Goal: Task Accomplishment & Management: Manage account settings

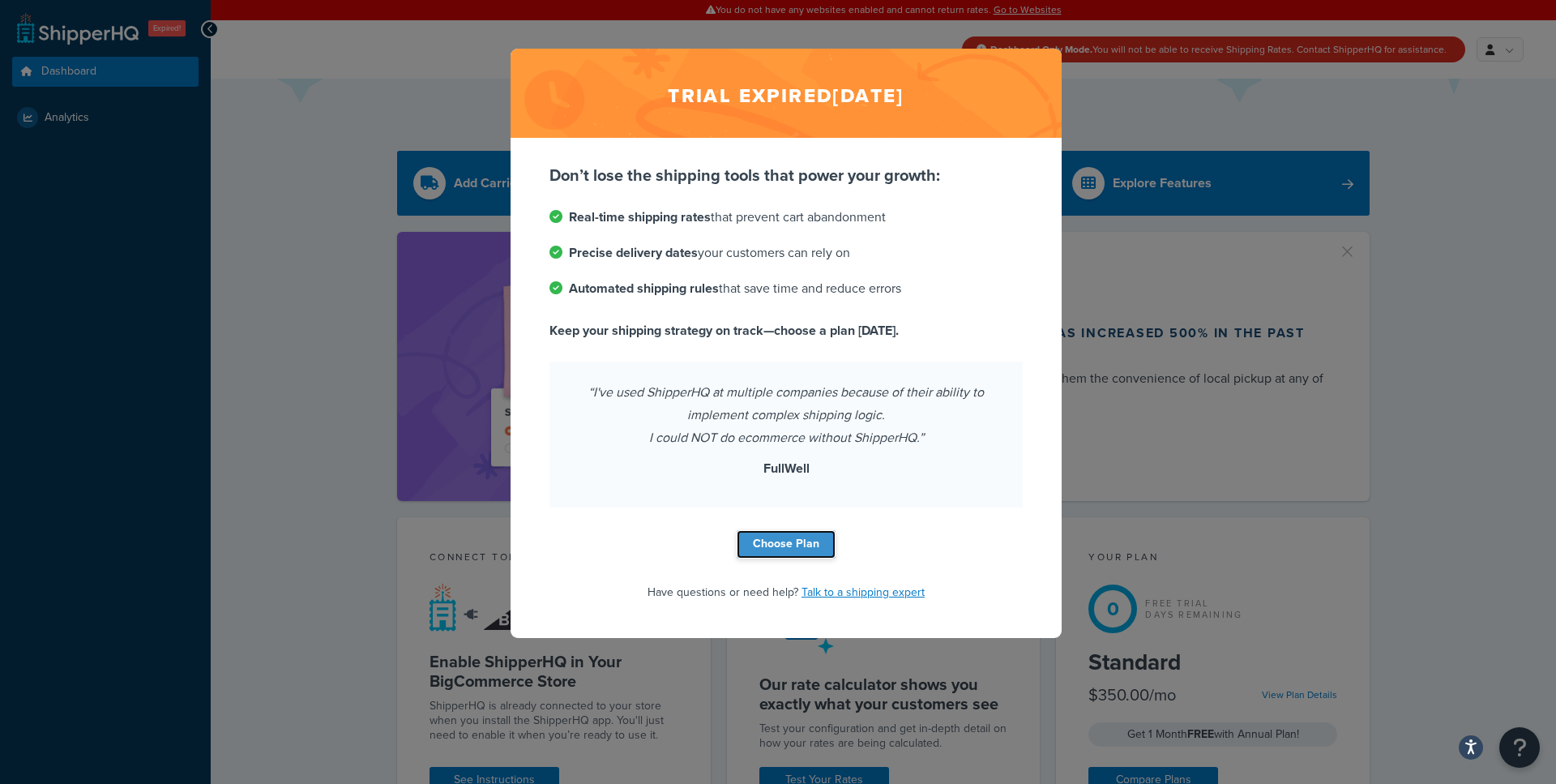
click at [781, 544] on link "Choose Plan" at bounding box center [786, 544] width 99 height 28
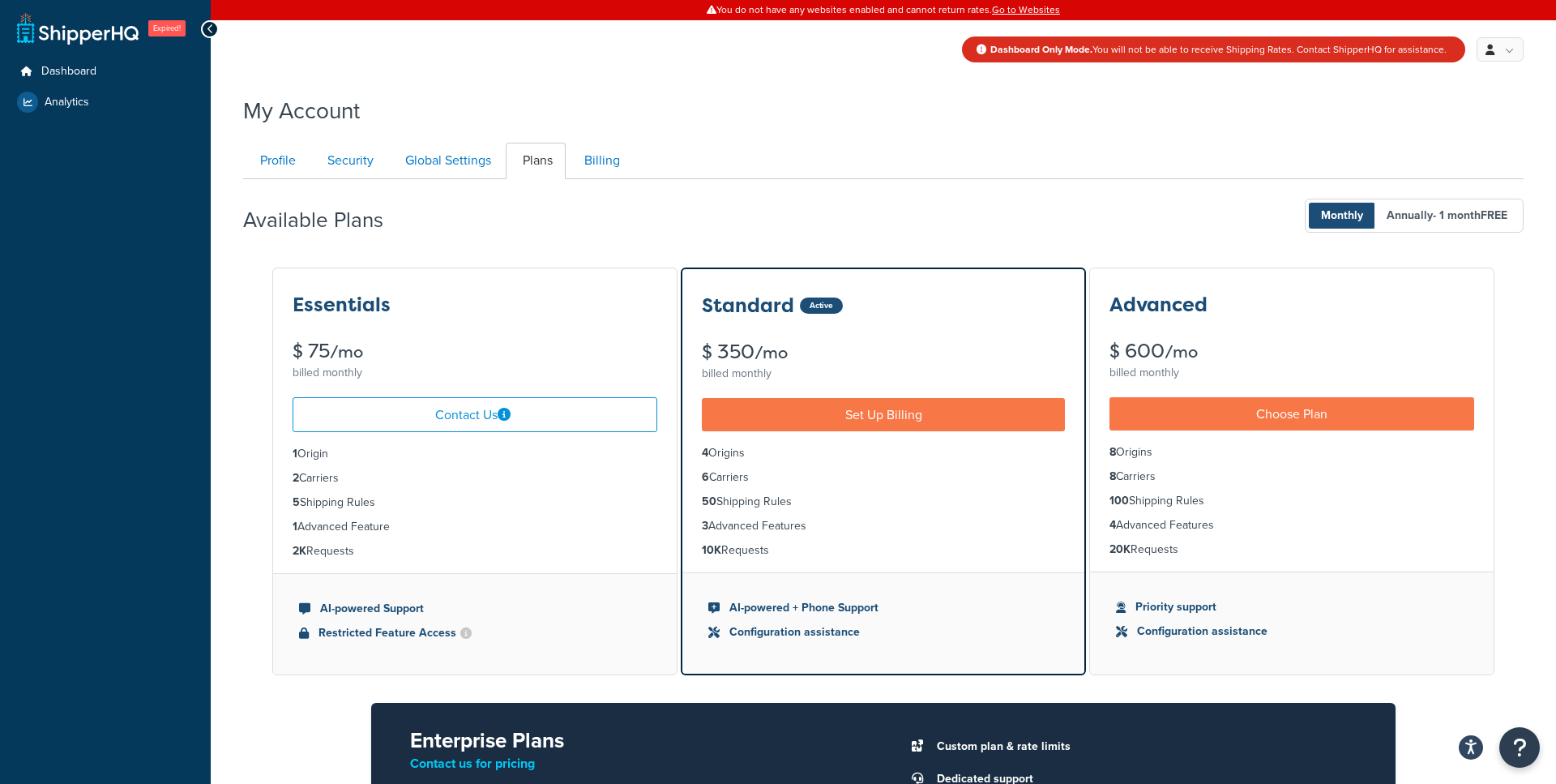
click at [502, 303] on div "Essentials" at bounding box center [475, 304] width 365 height 21
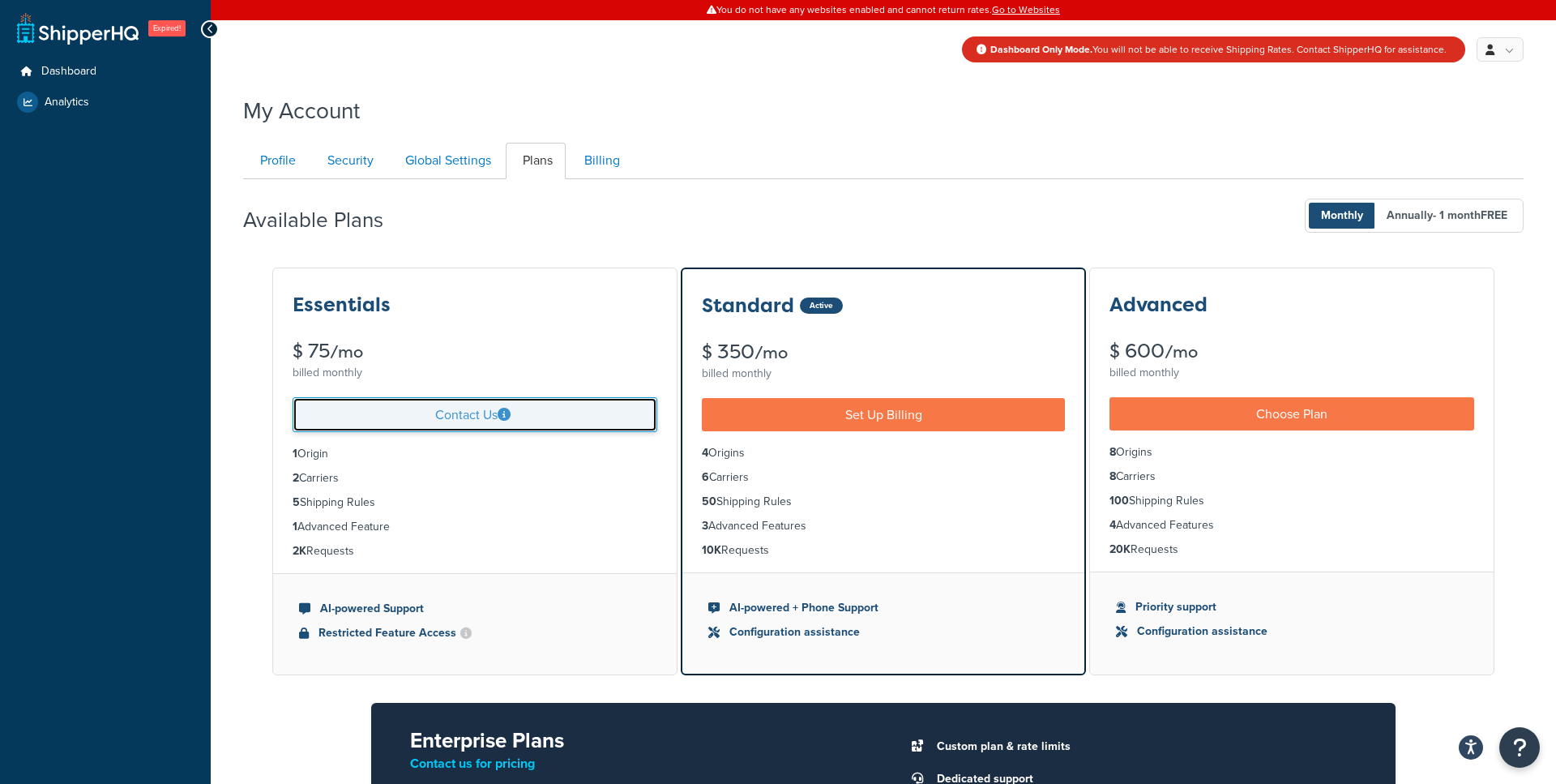
click at [482, 414] on link "Contact Us" at bounding box center [475, 415] width 365 height 35
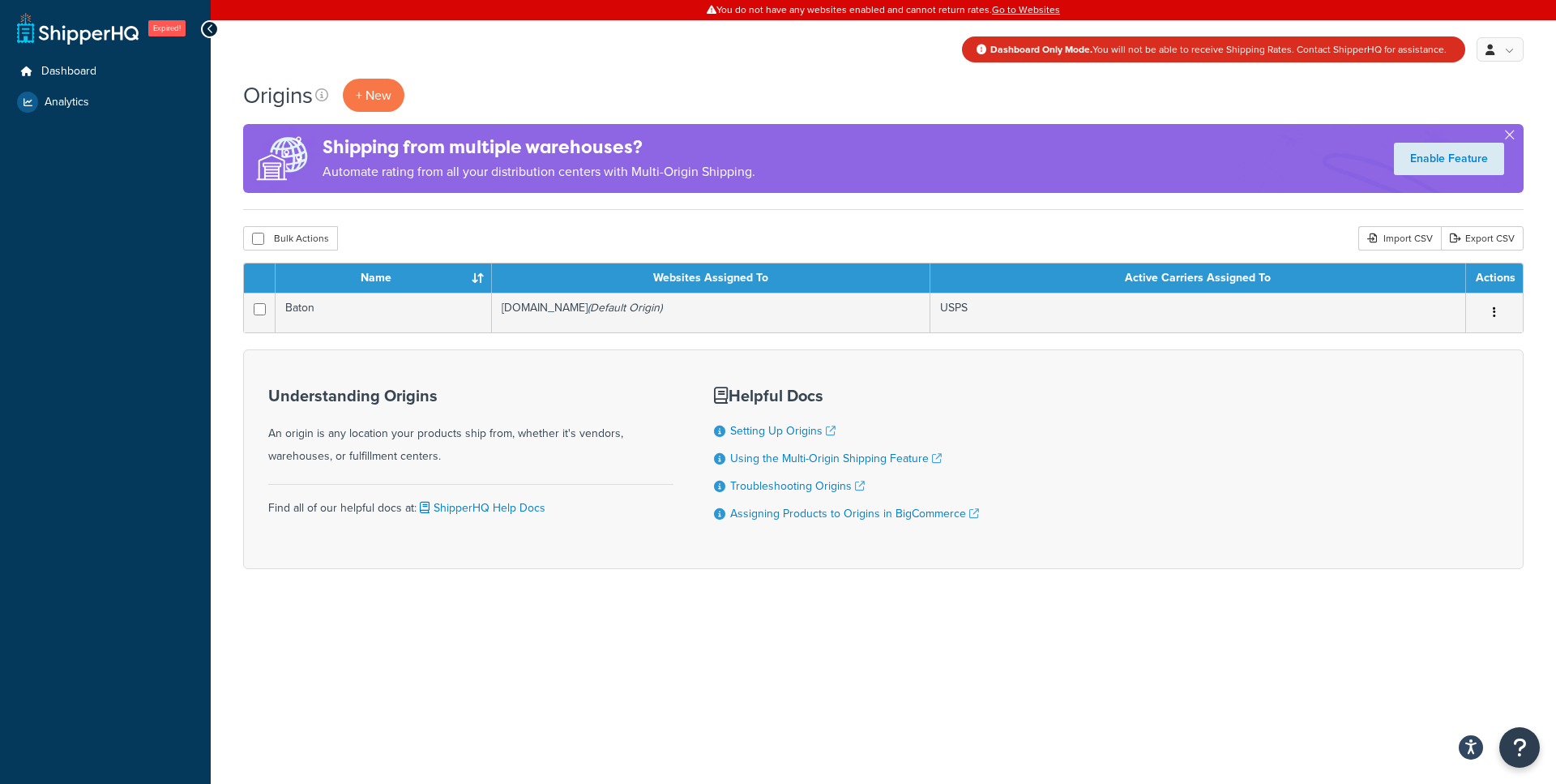
click at [161, 262] on div "Expired! Dashboard Analytics My Account My Profile Billing Global Settings" at bounding box center [105, 392] width 211 height 784
click at [75, 71] on span "Dashboard" at bounding box center [69, 72] width 55 height 14
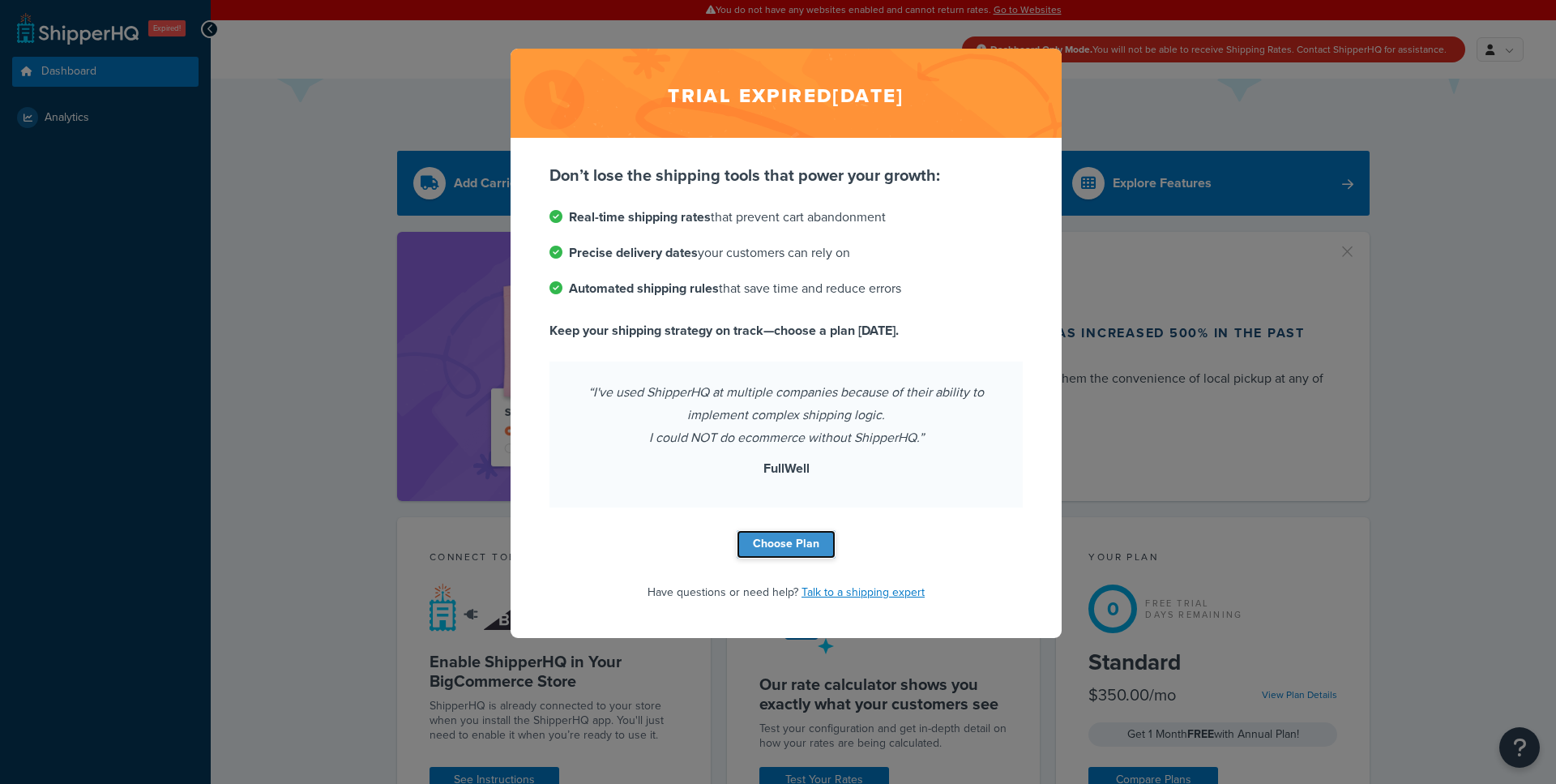
click at [787, 547] on link "Choose Plan" at bounding box center [786, 544] width 99 height 28
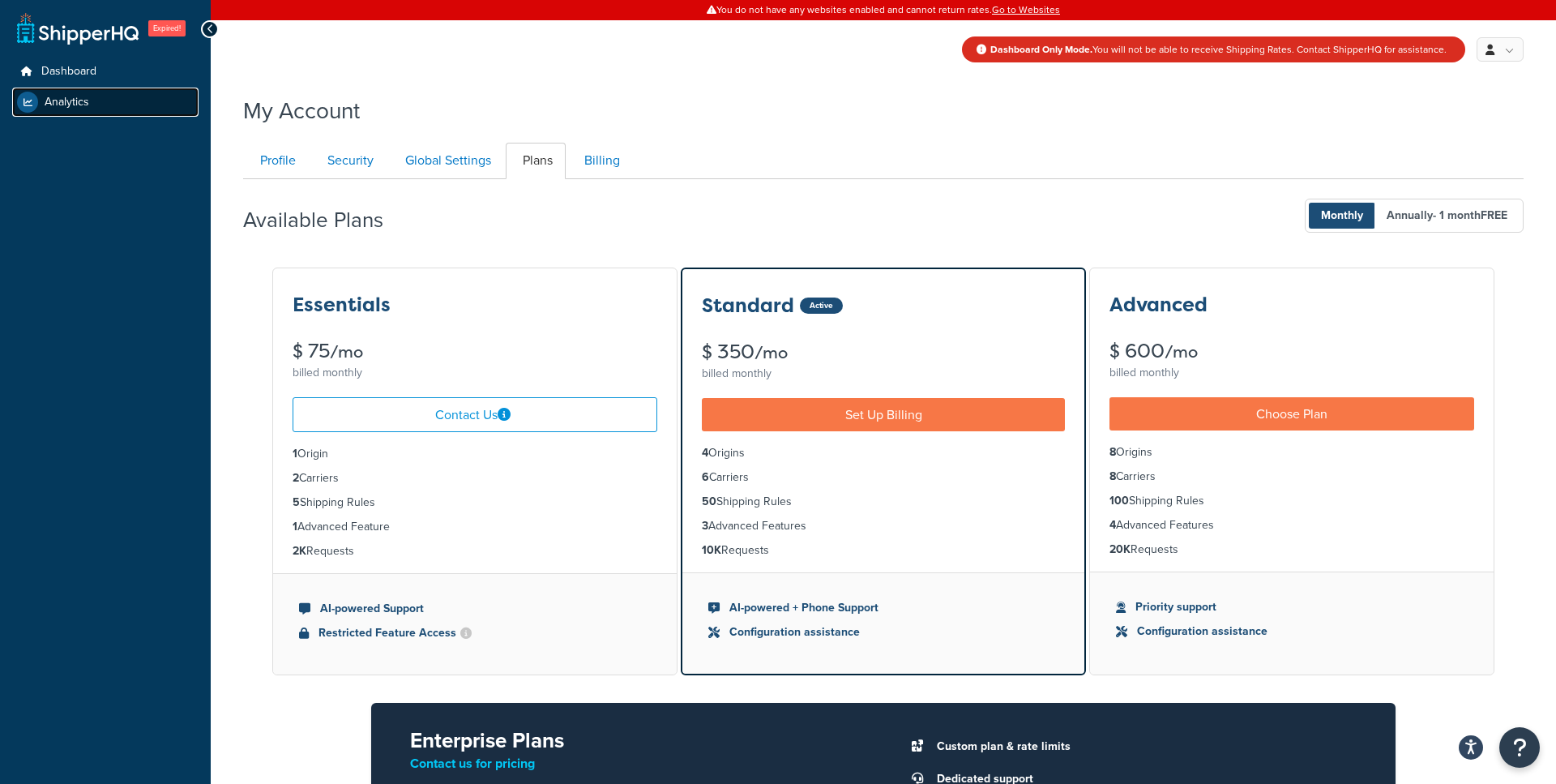
click at [121, 110] on link "Analytics" at bounding box center [105, 102] width 187 height 29
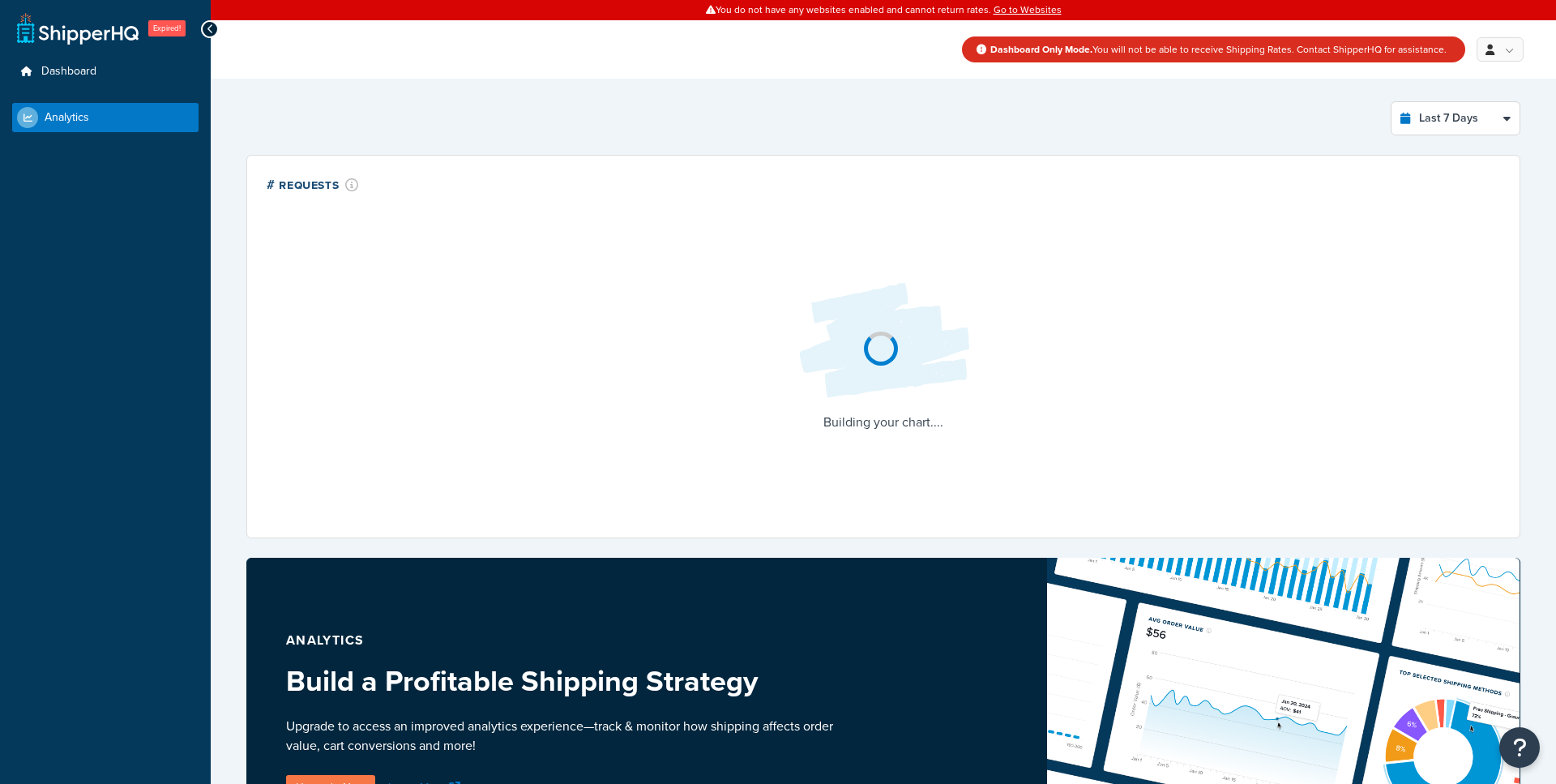
select select "last_7_days"
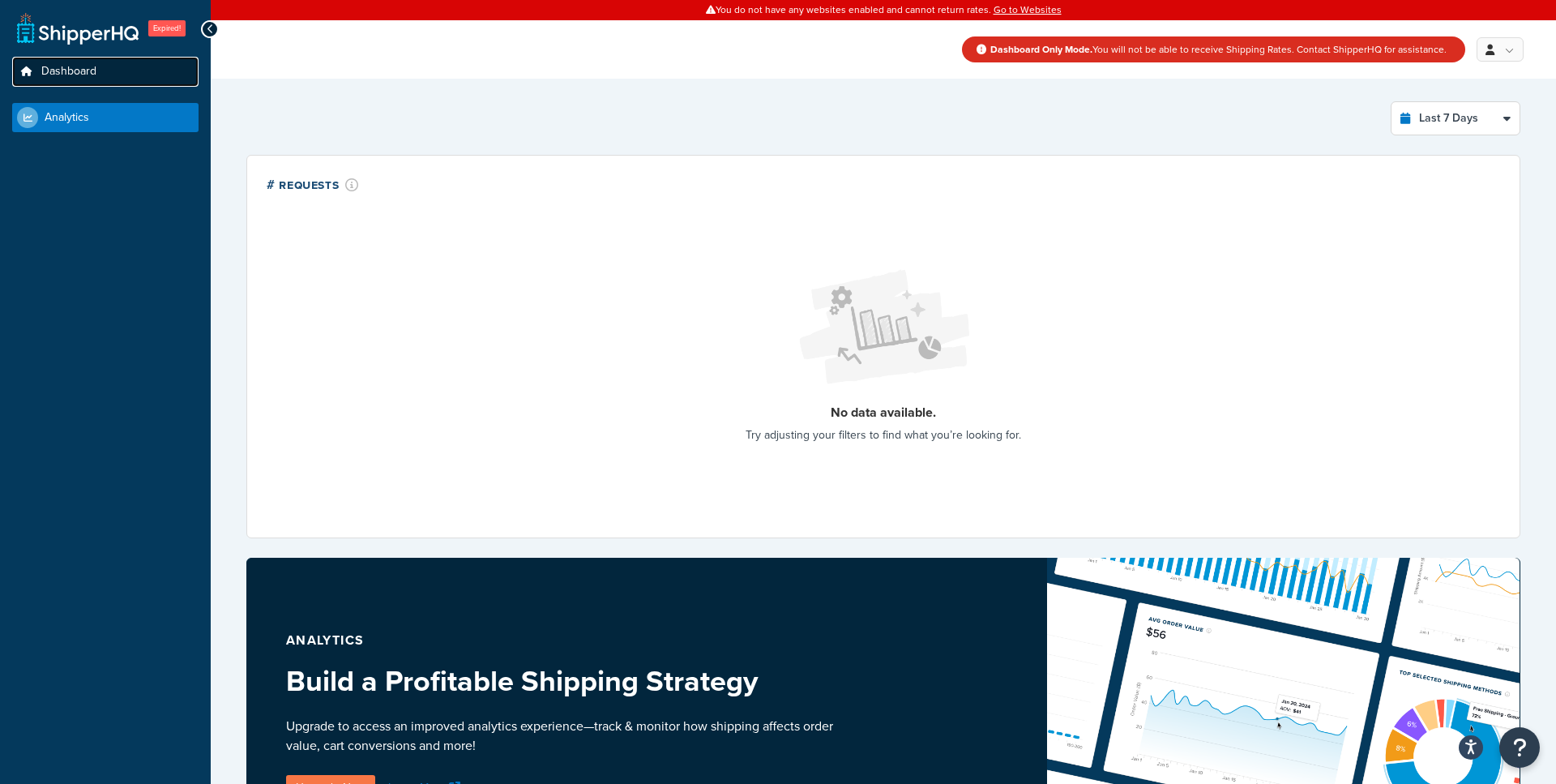
click at [119, 69] on link "Dashboard" at bounding box center [105, 71] width 187 height 30
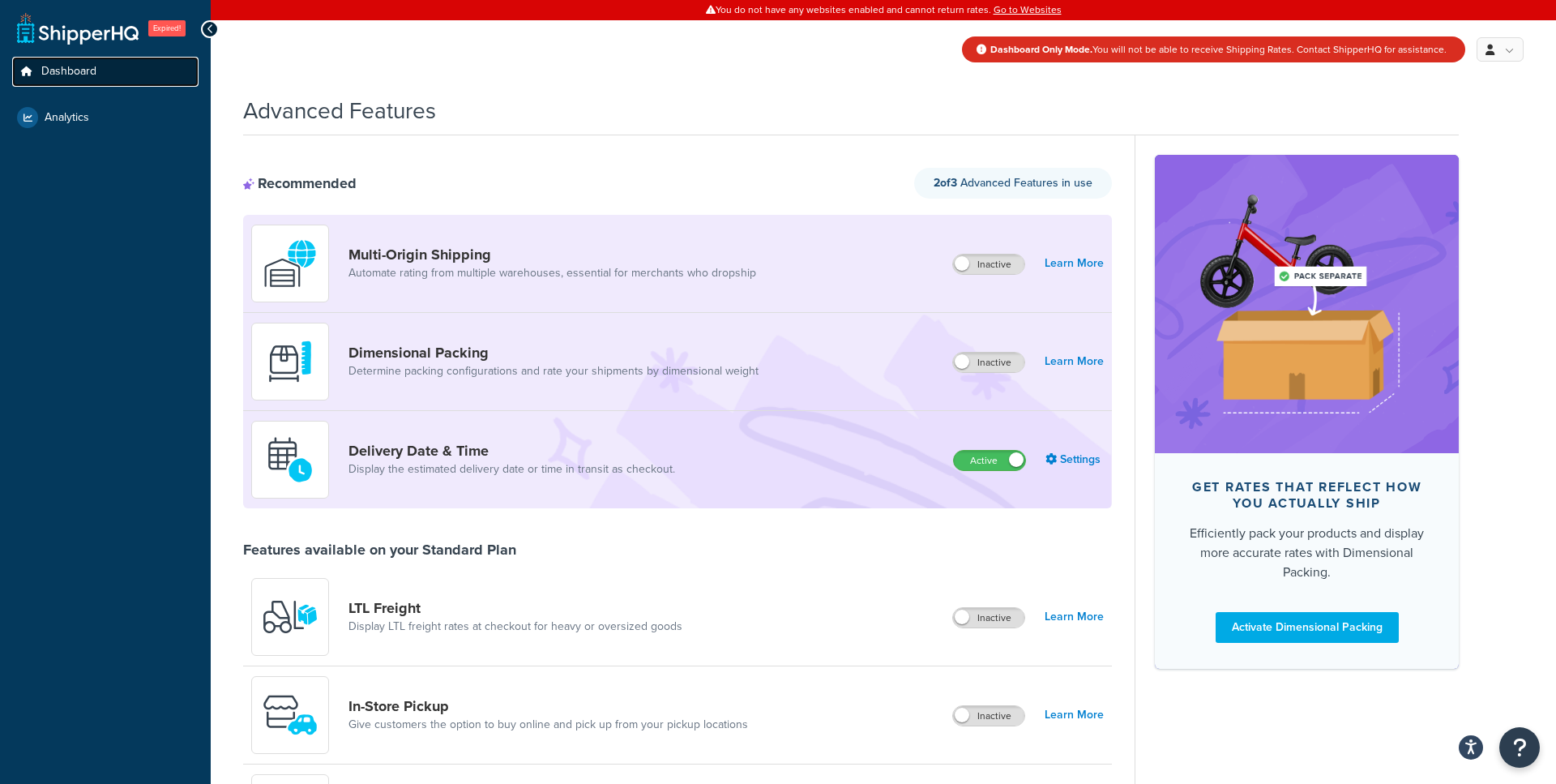
click at [112, 86] on link "Dashboard" at bounding box center [105, 71] width 187 height 30
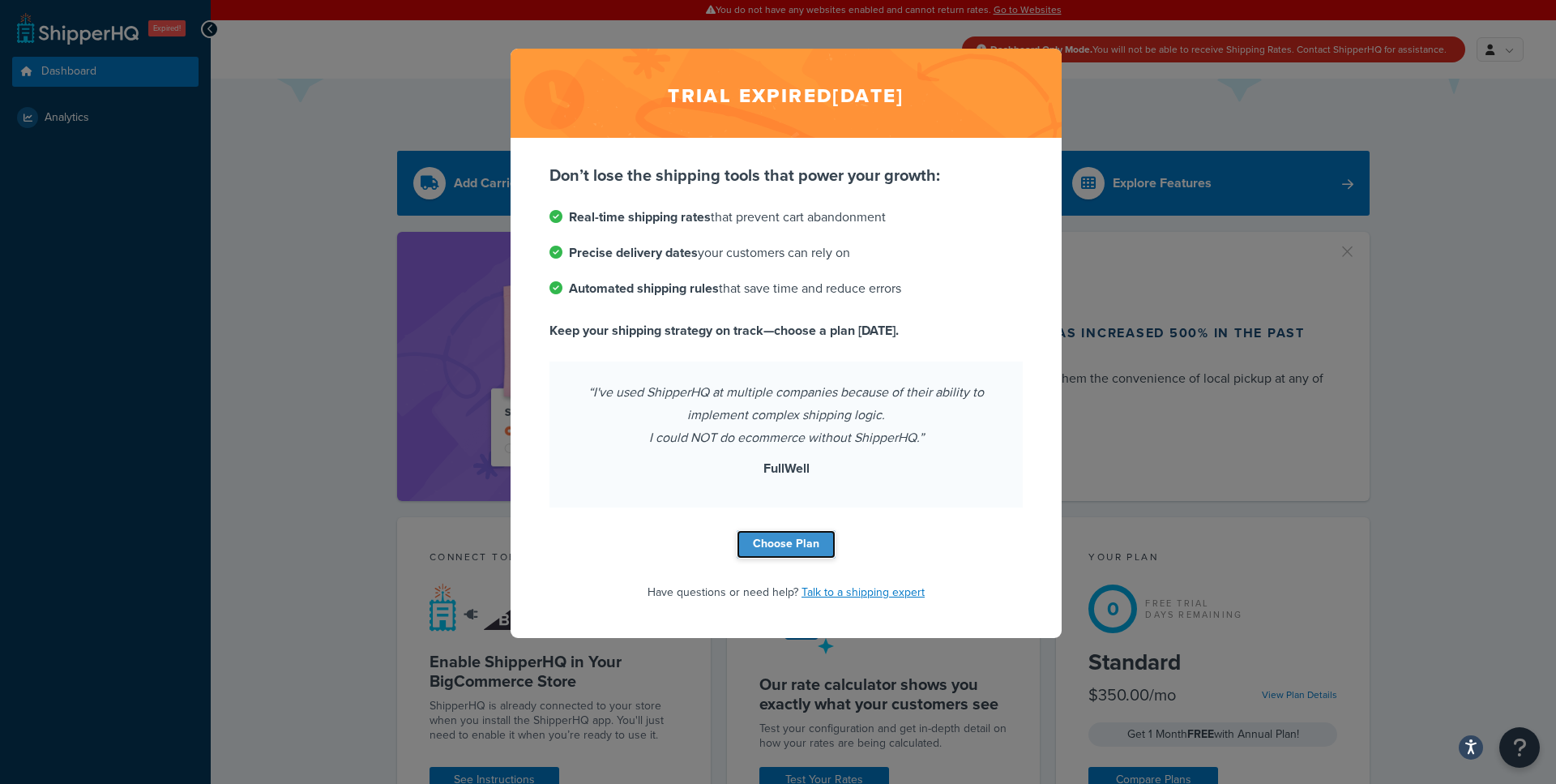
click at [796, 541] on link "Choose Plan" at bounding box center [786, 544] width 99 height 28
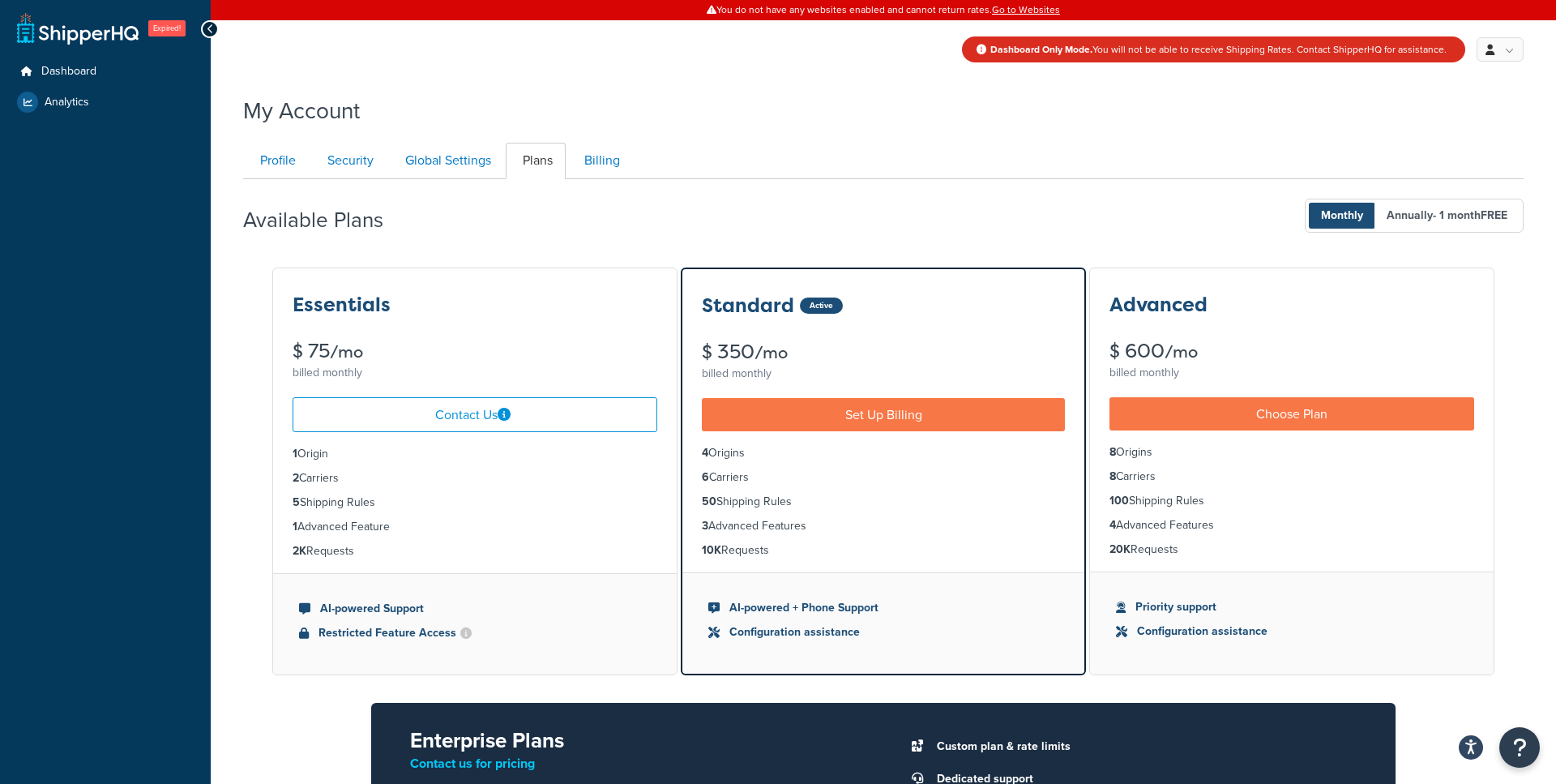
click at [544, 503] on li "5 Shipping Rules" at bounding box center [475, 502] width 365 height 18
click at [91, 75] on span "Dashboard" at bounding box center [69, 72] width 55 height 14
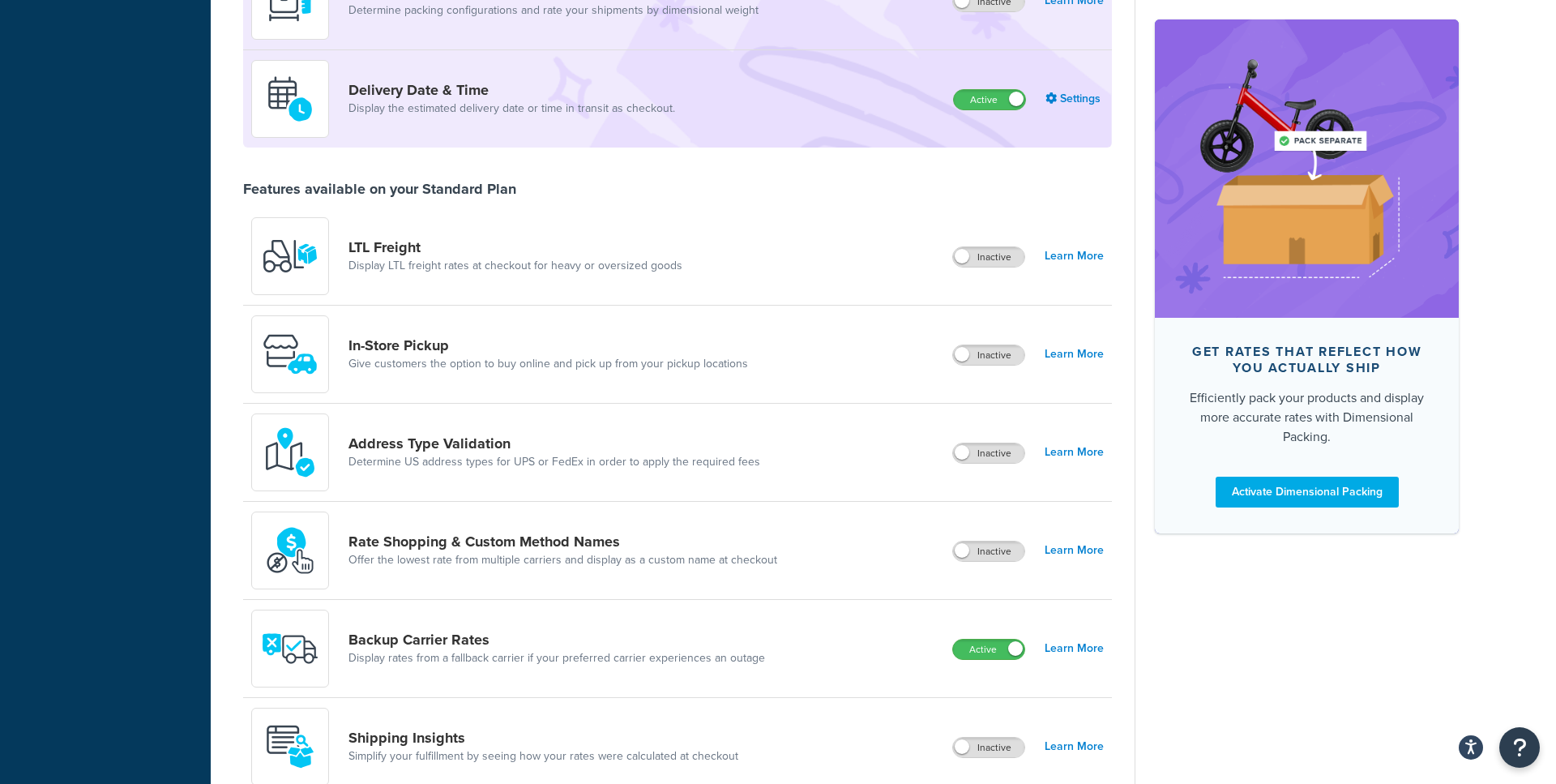
scroll to position [362, 0]
click at [1000, 651] on label "Active" at bounding box center [988, 648] width 71 height 20
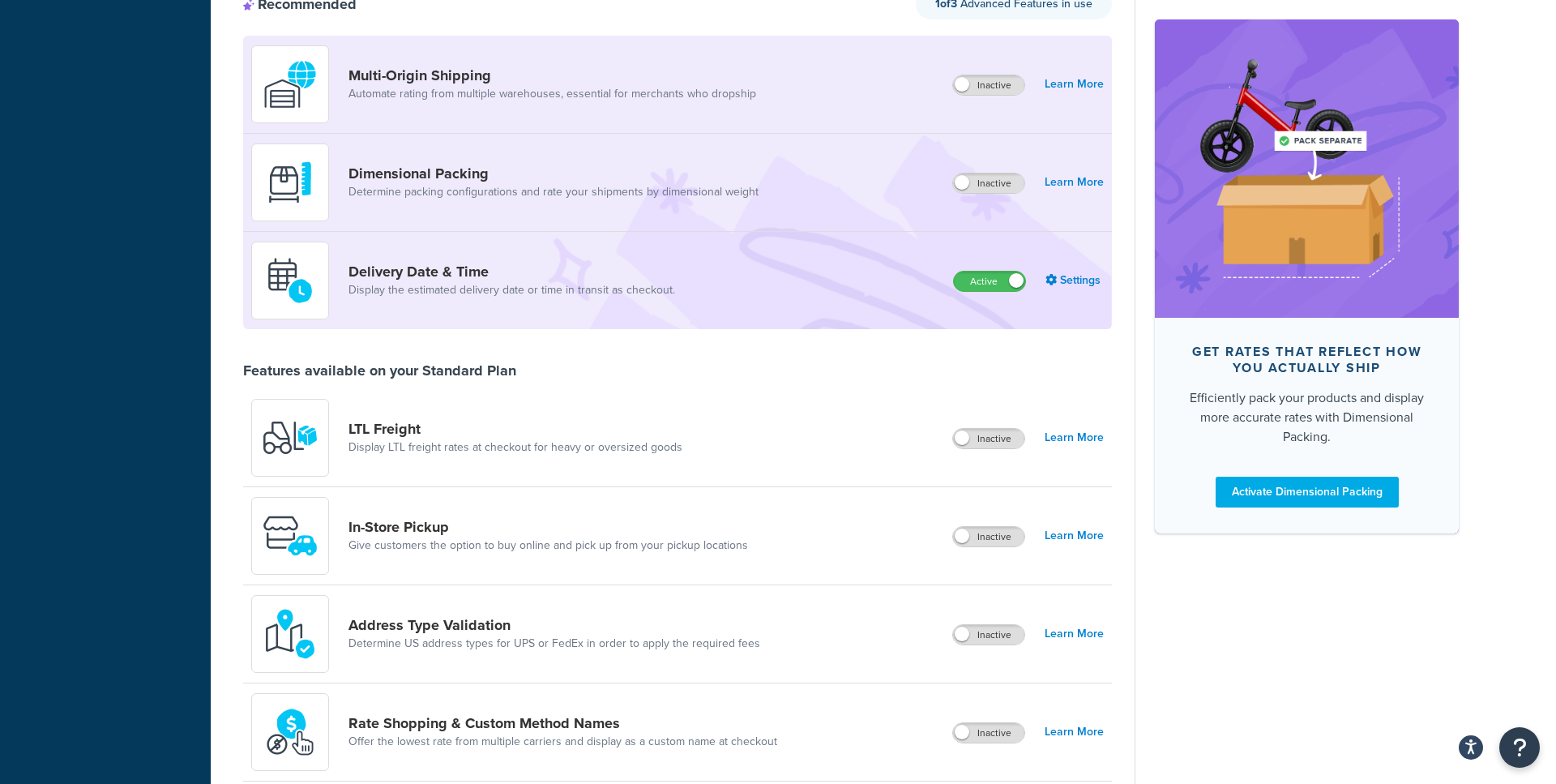
scroll to position [0, 0]
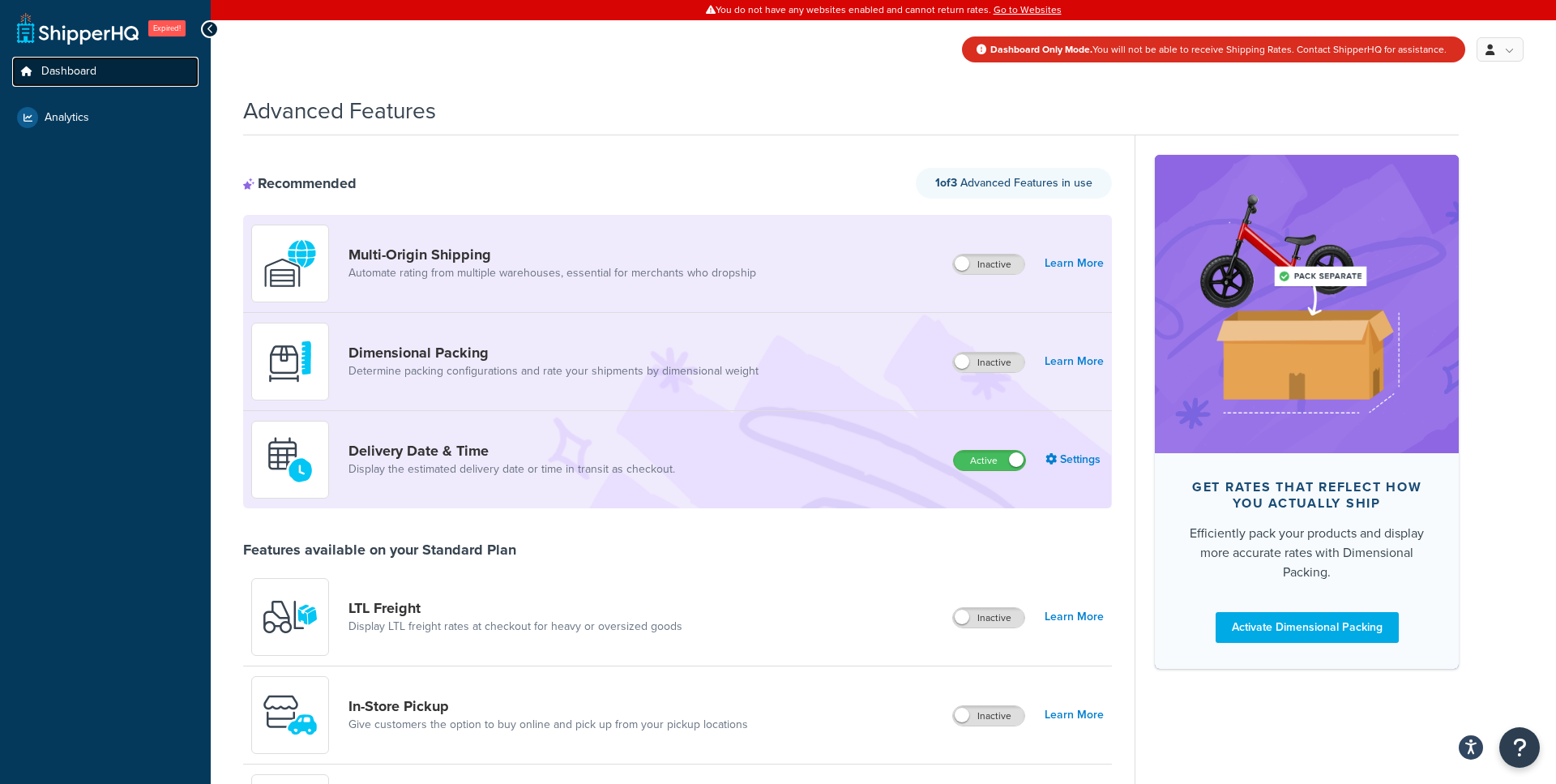
click at [87, 71] on span "Dashboard" at bounding box center [69, 72] width 55 height 14
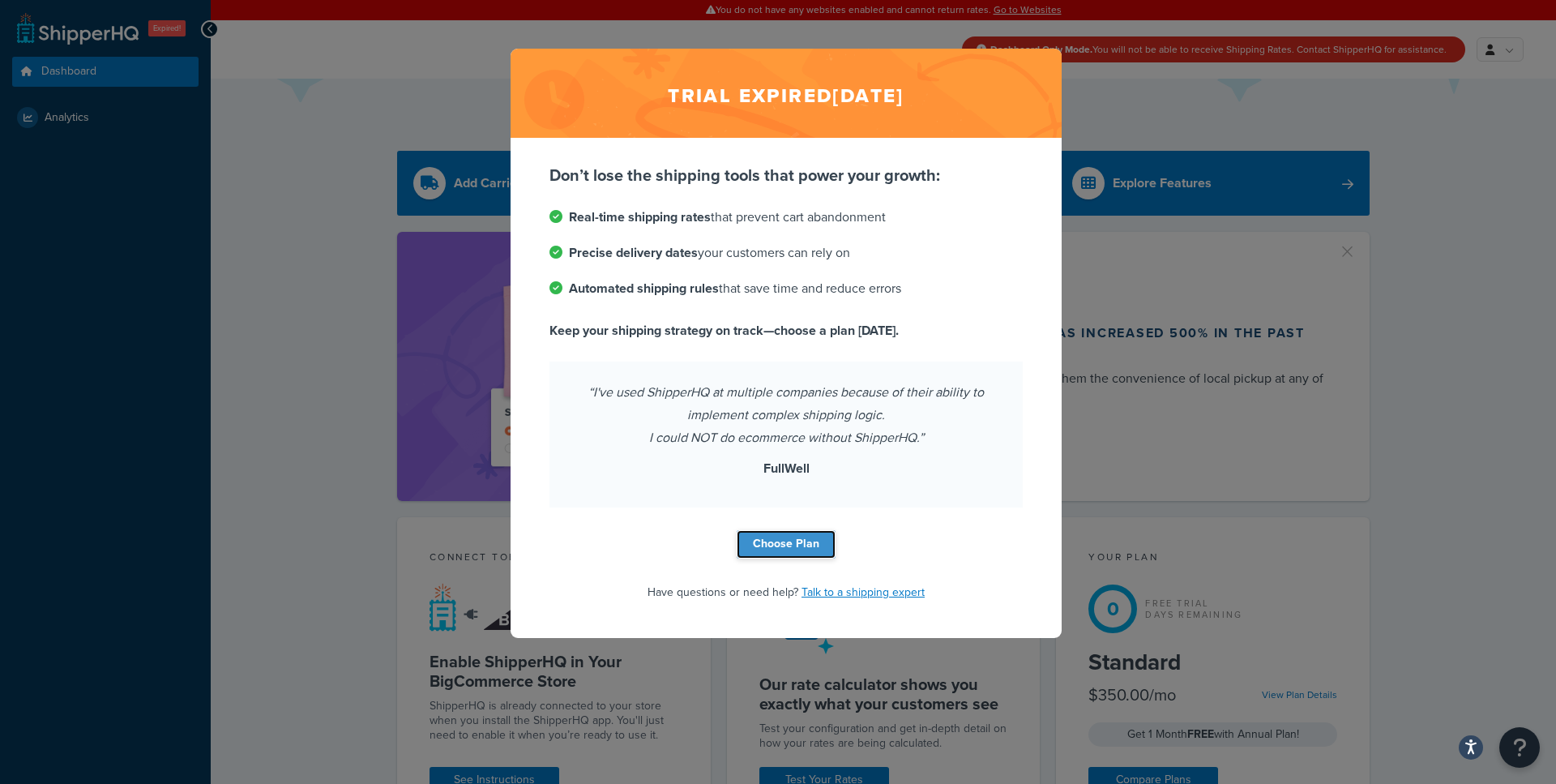
click at [801, 551] on link "Choose Plan" at bounding box center [786, 544] width 99 height 28
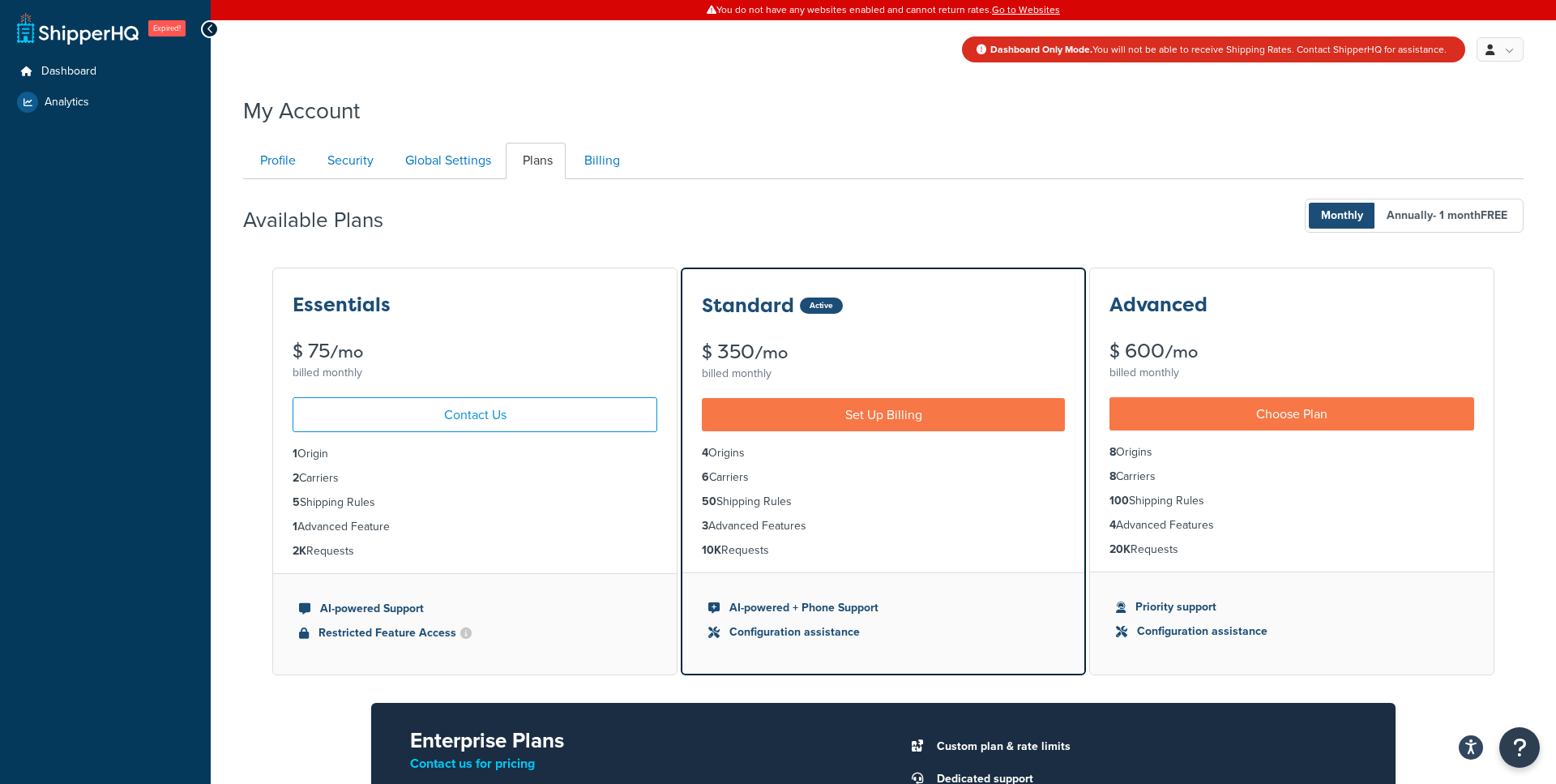
click at [565, 197] on div "Available Plans Monthly Annually - 1 month FREE" at bounding box center [883, 216] width 1281 height 48
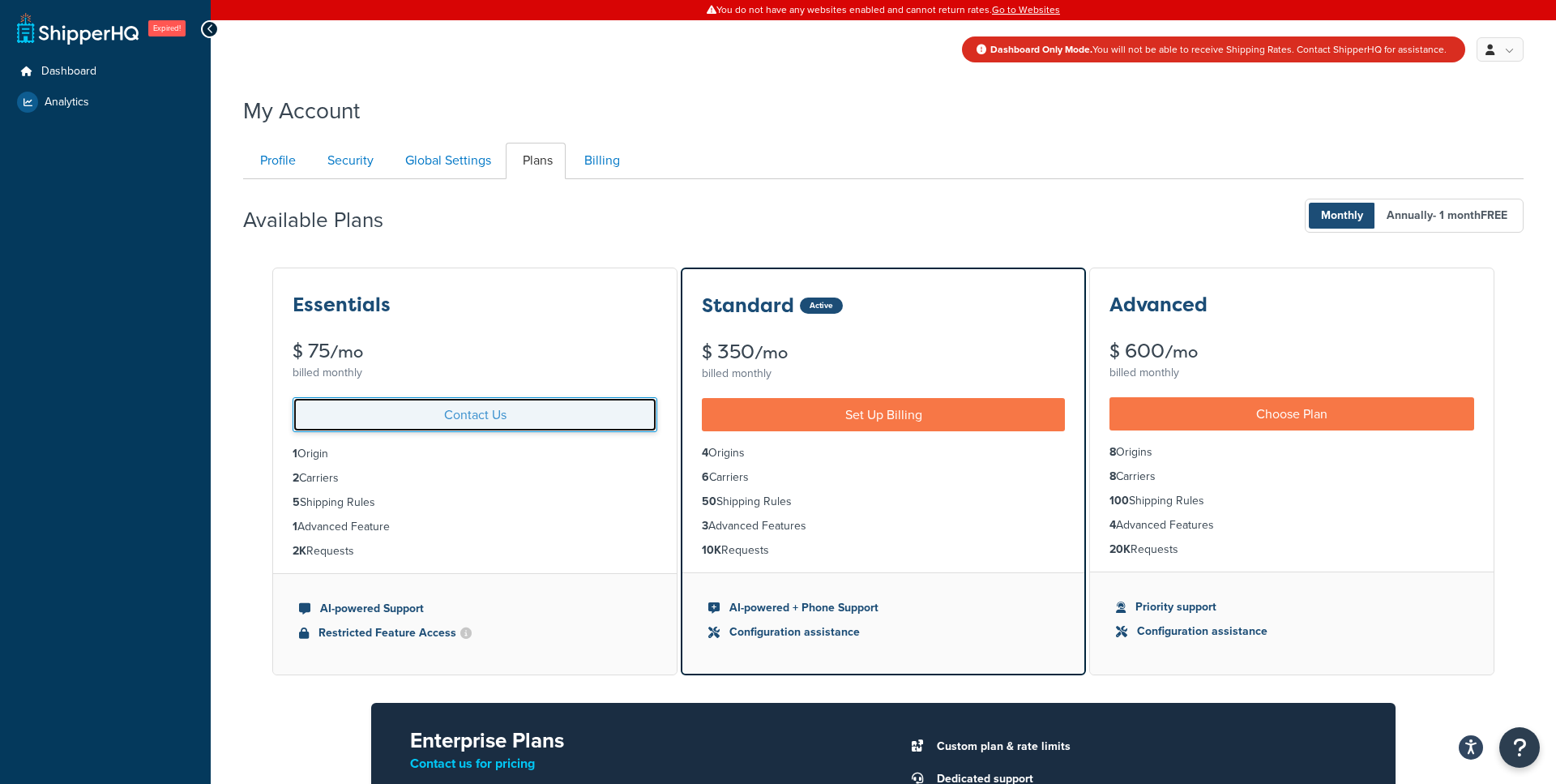
click at [482, 419] on link "Contact Us" at bounding box center [475, 415] width 365 height 35
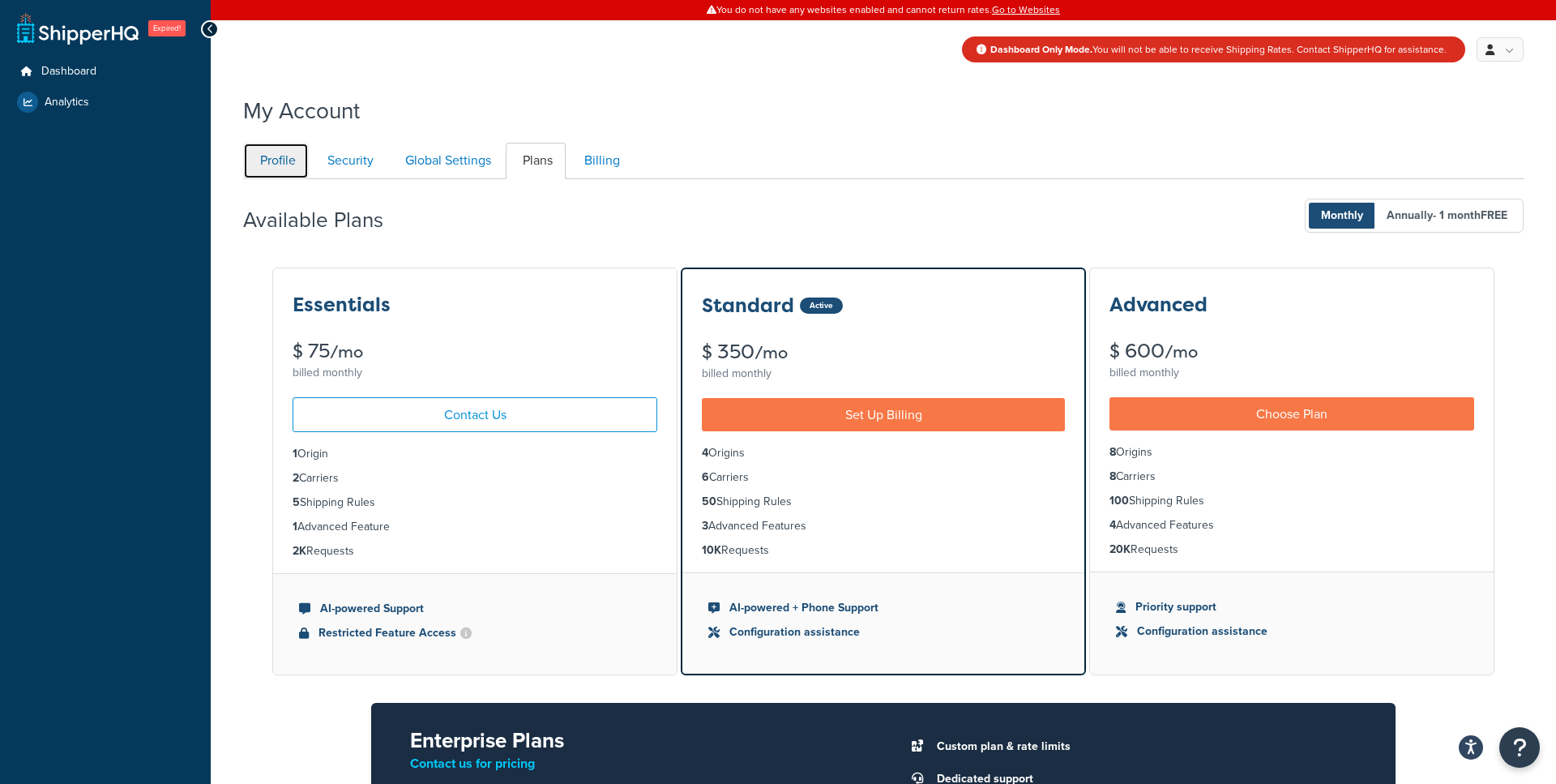
click at [296, 158] on link "Profile" at bounding box center [276, 160] width 66 height 37
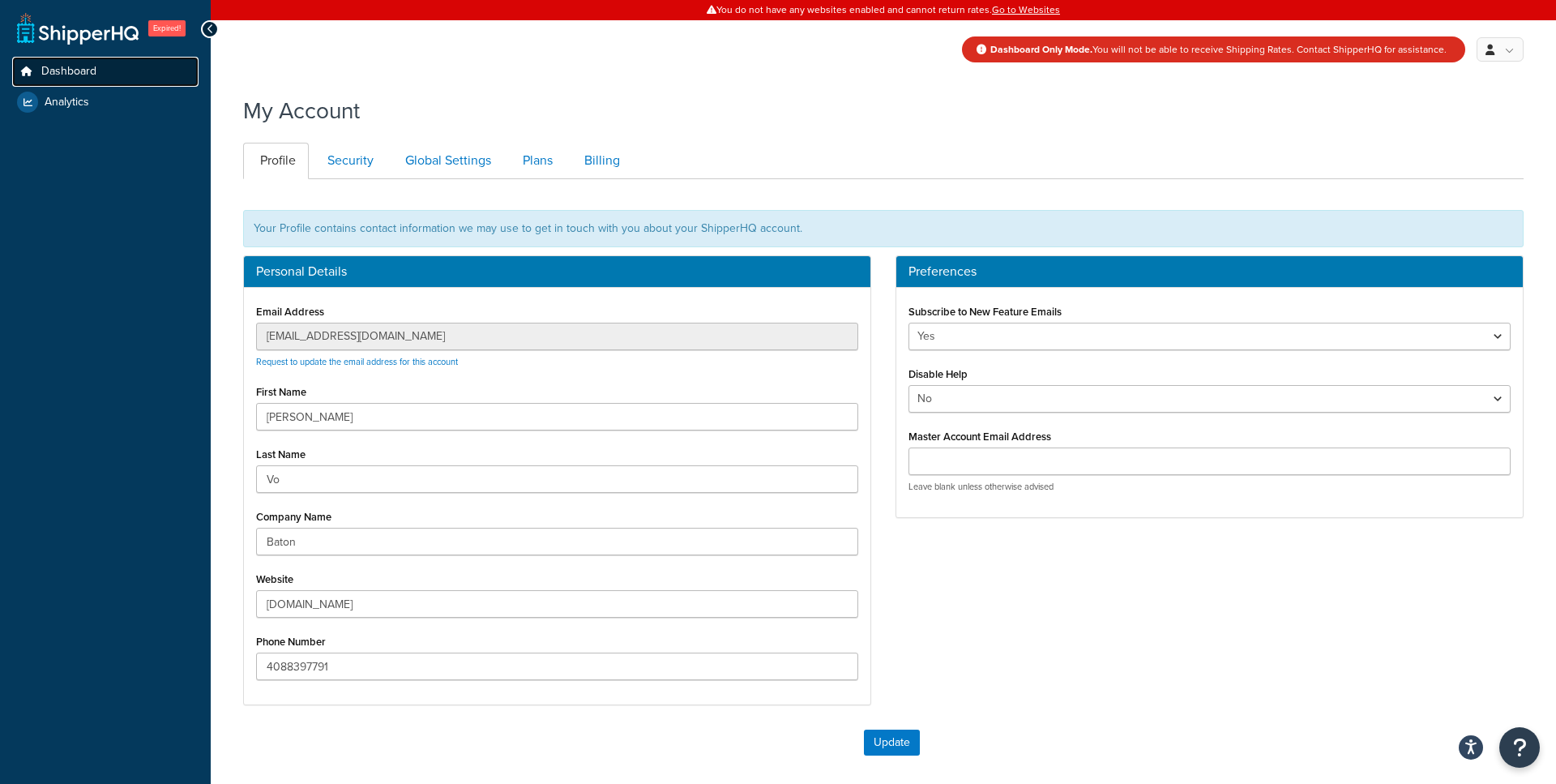
click at [125, 75] on link "Dashboard" at bounding box center [105, 71] width 187 height 30
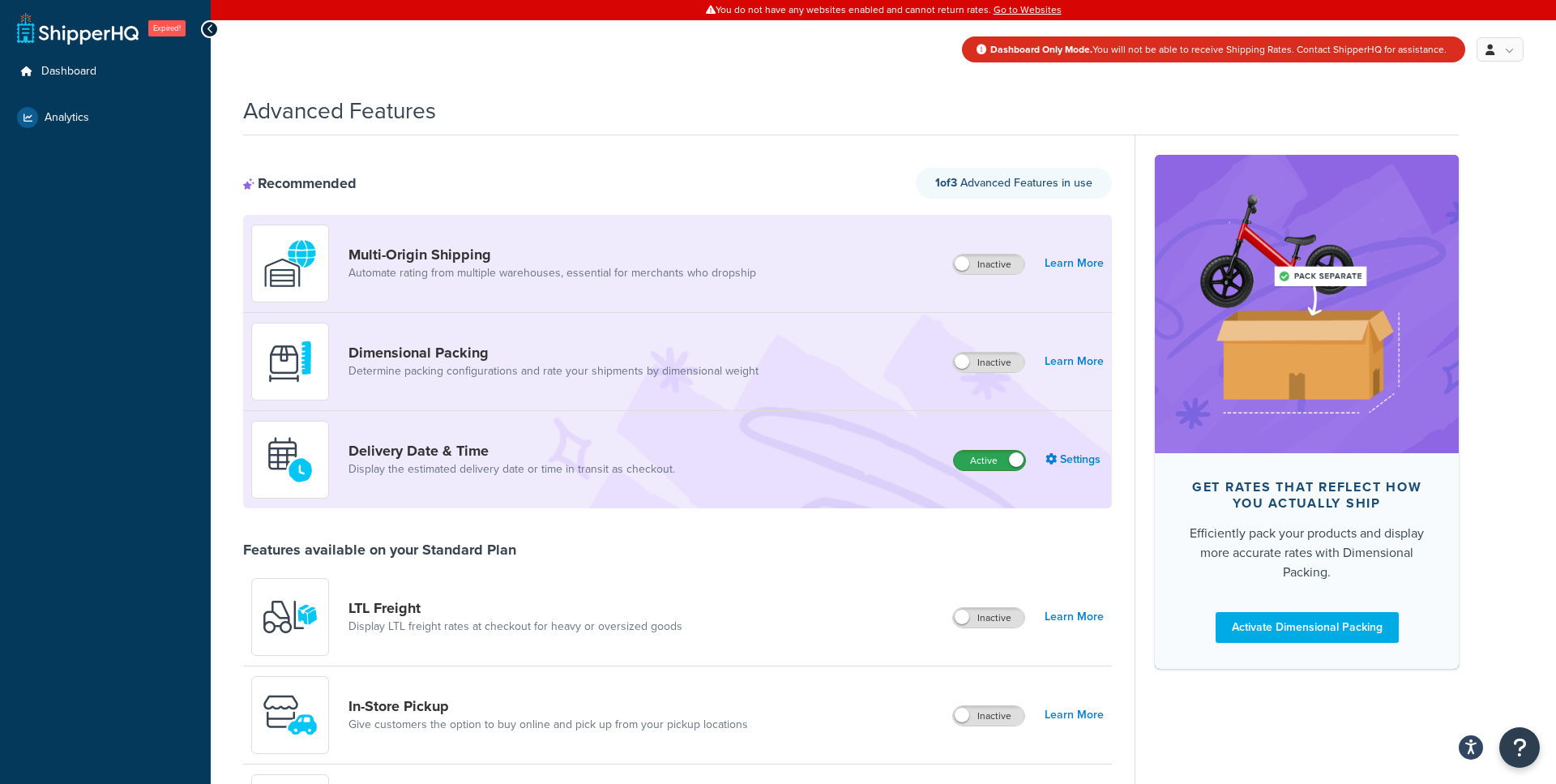
click at [996, 465] on label "Active" at bounding box center [989, 460] width 71 height 20
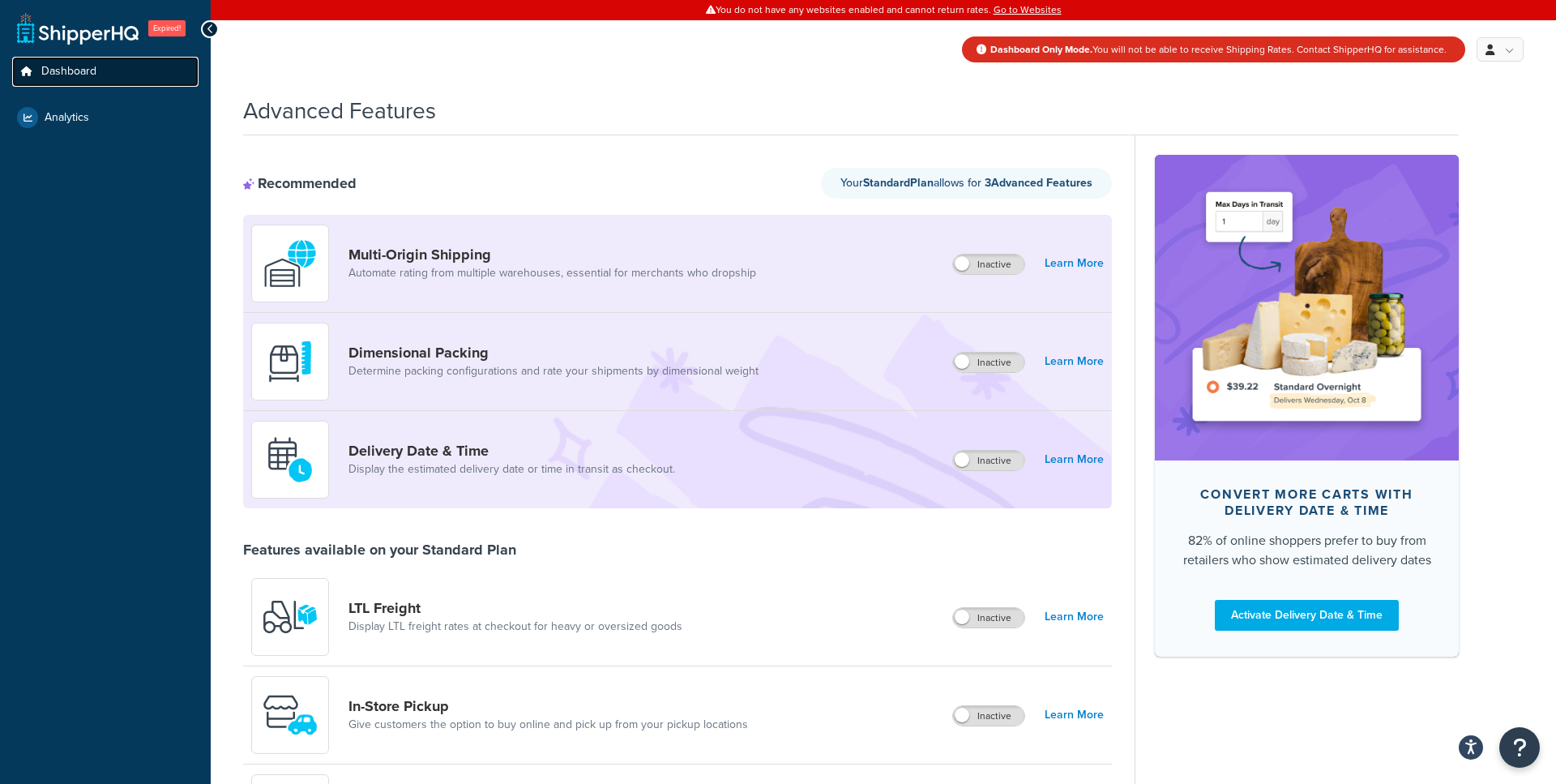
click at [128, 80] on link "Dashboard" at bounding box center [105, 71] width 187 height 30
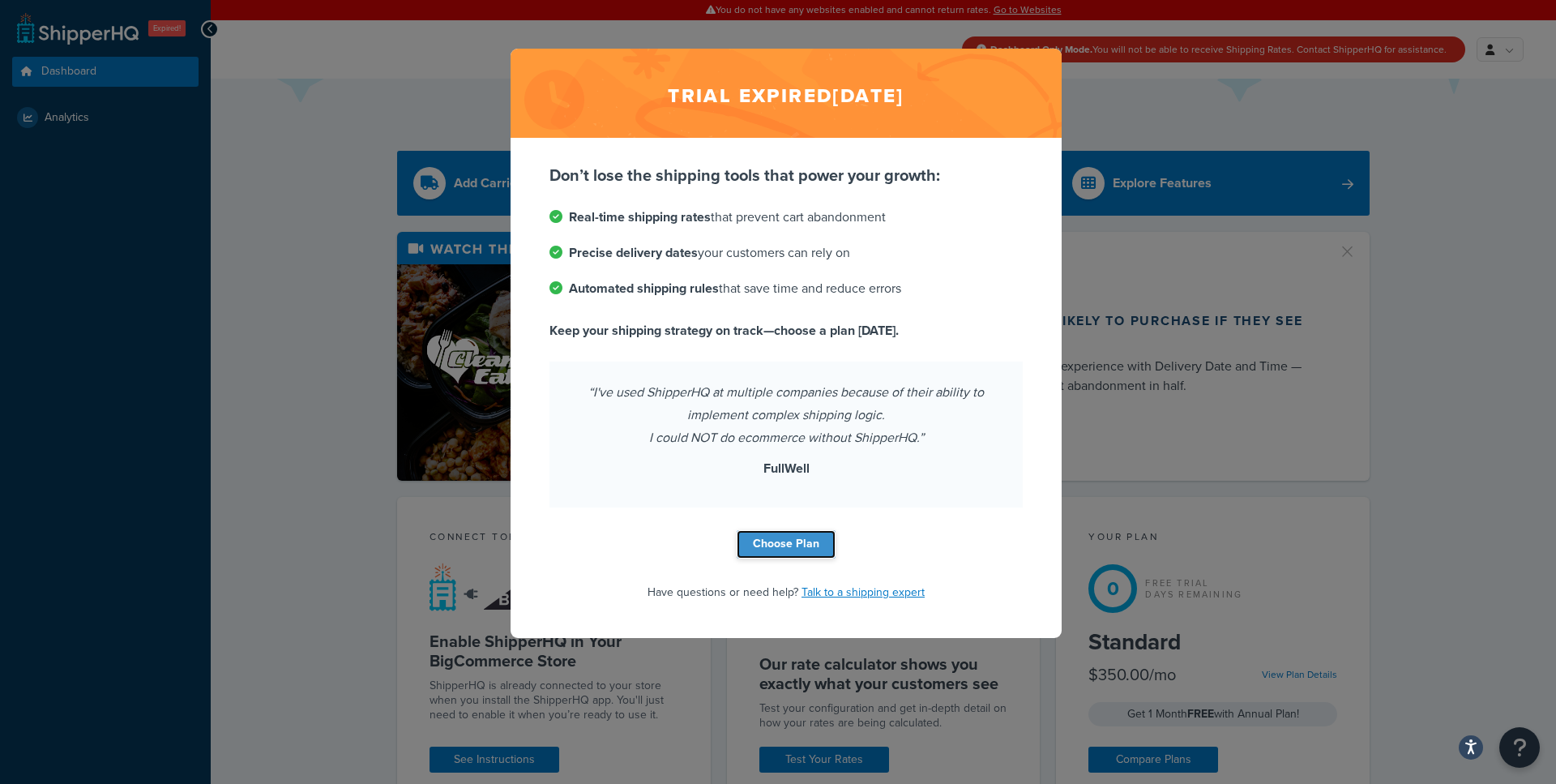
click at [797, 541] on link "Choose Plan" at bounding box center [786, 544] width 99 height 28
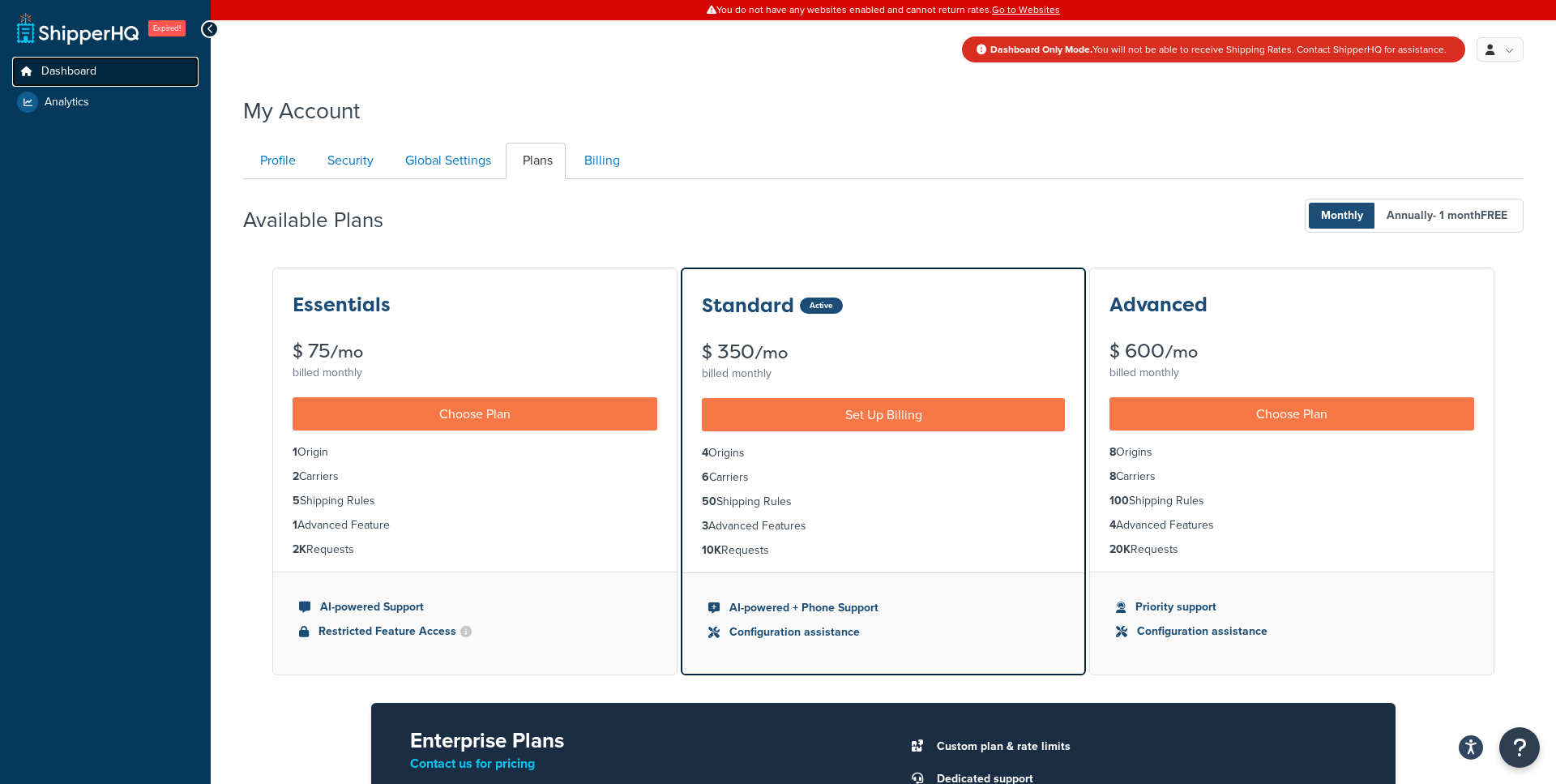
click at [111, 73] on link "Dashboard" at bounding box center [105, 71] width 187 height 30
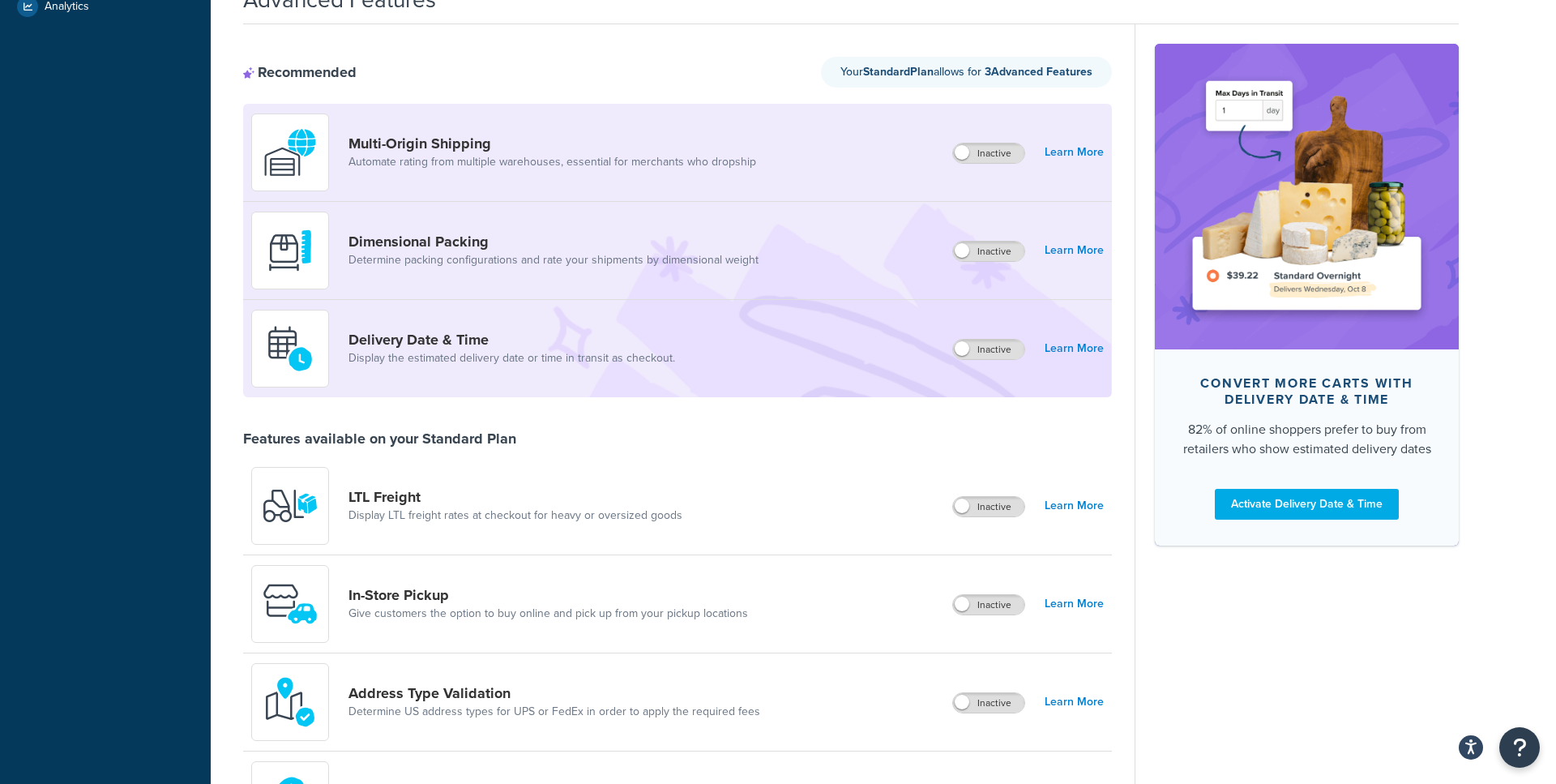
scroll to position [112, 0]
click at [967, 352] on span at bounding box center [961, 347] width 15 height 15
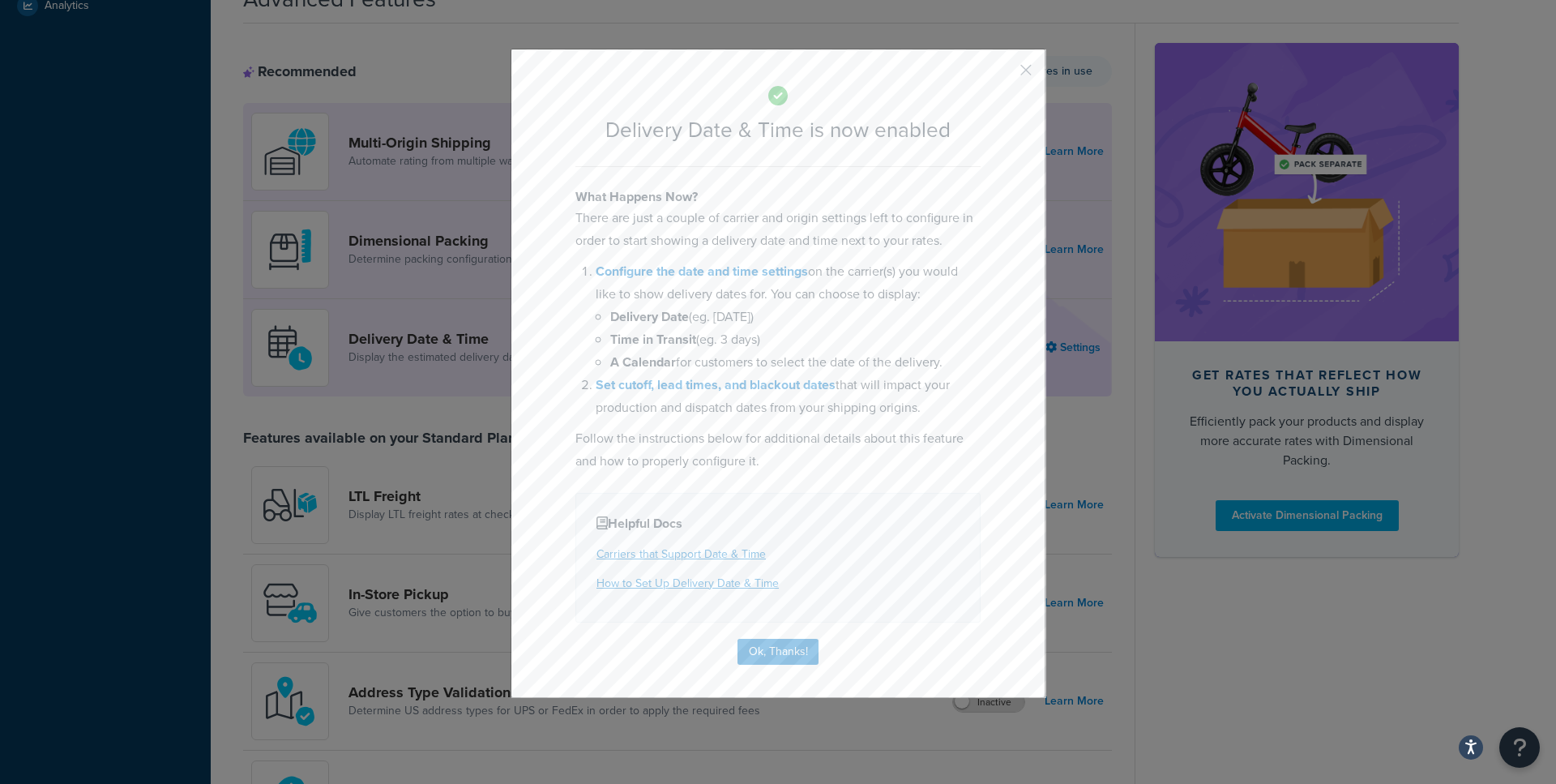
click at [1018, 68] on div "Delivery Date & Time is now enabled What Happens Now? There are just a couple o…" at bounding box center [778, 374] width 535 height 649
click at [1004, 74] on button "button" at bounding box center [1002, 75] width 4 height 4
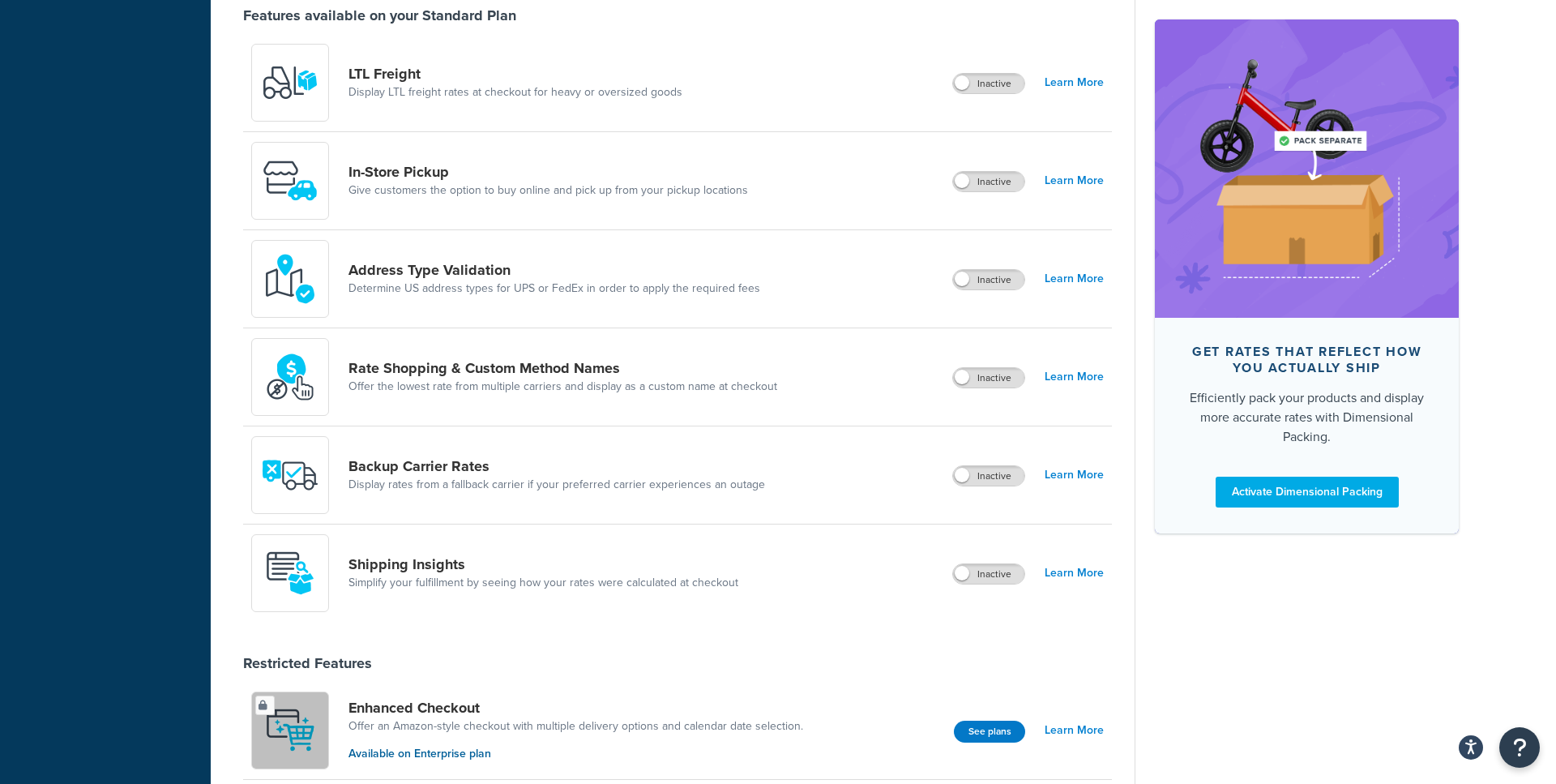
scroll to position [558, 0]
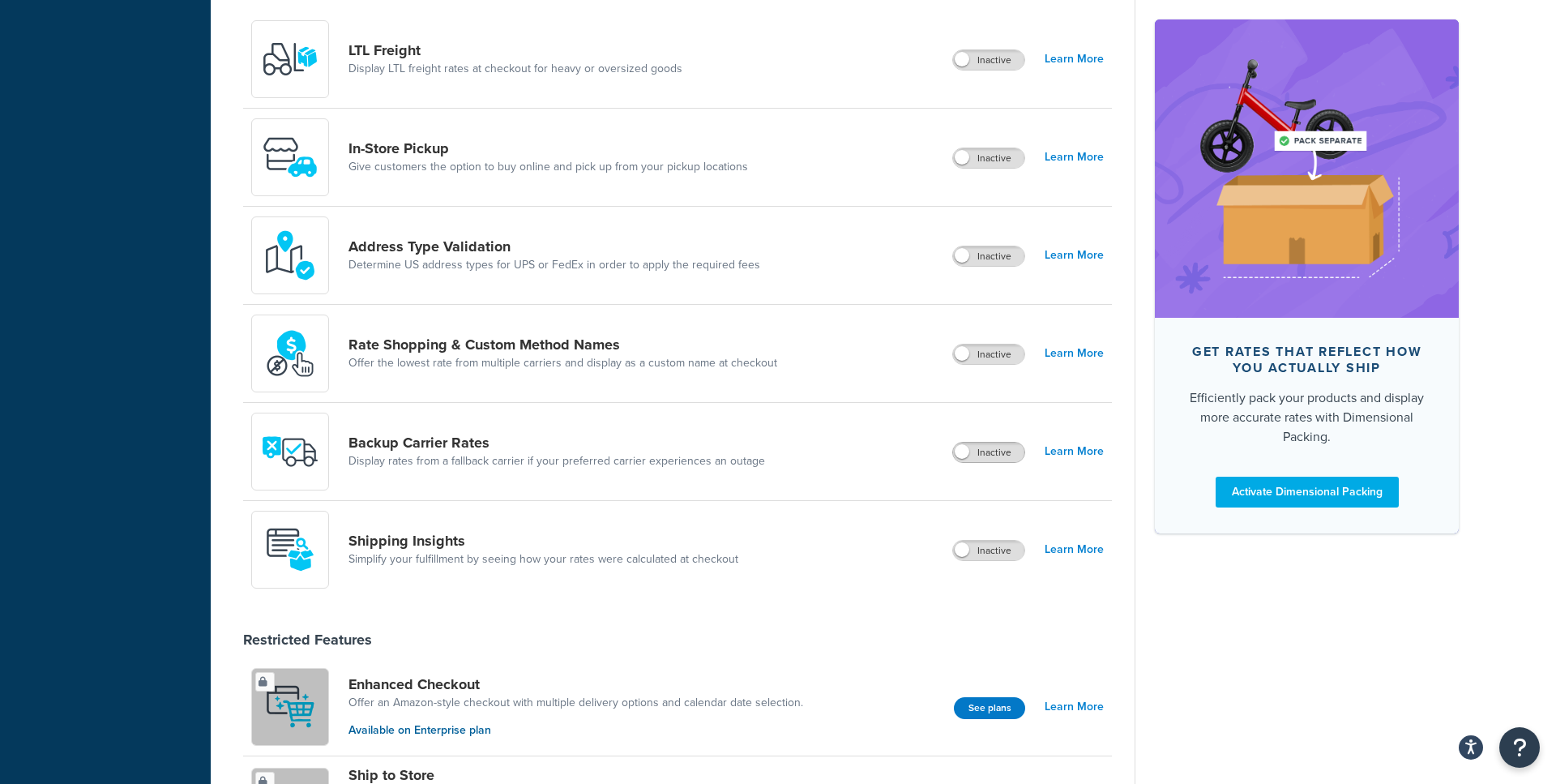
click at [969, 451] on span at bounding box center [961, 451] width 15 height 15
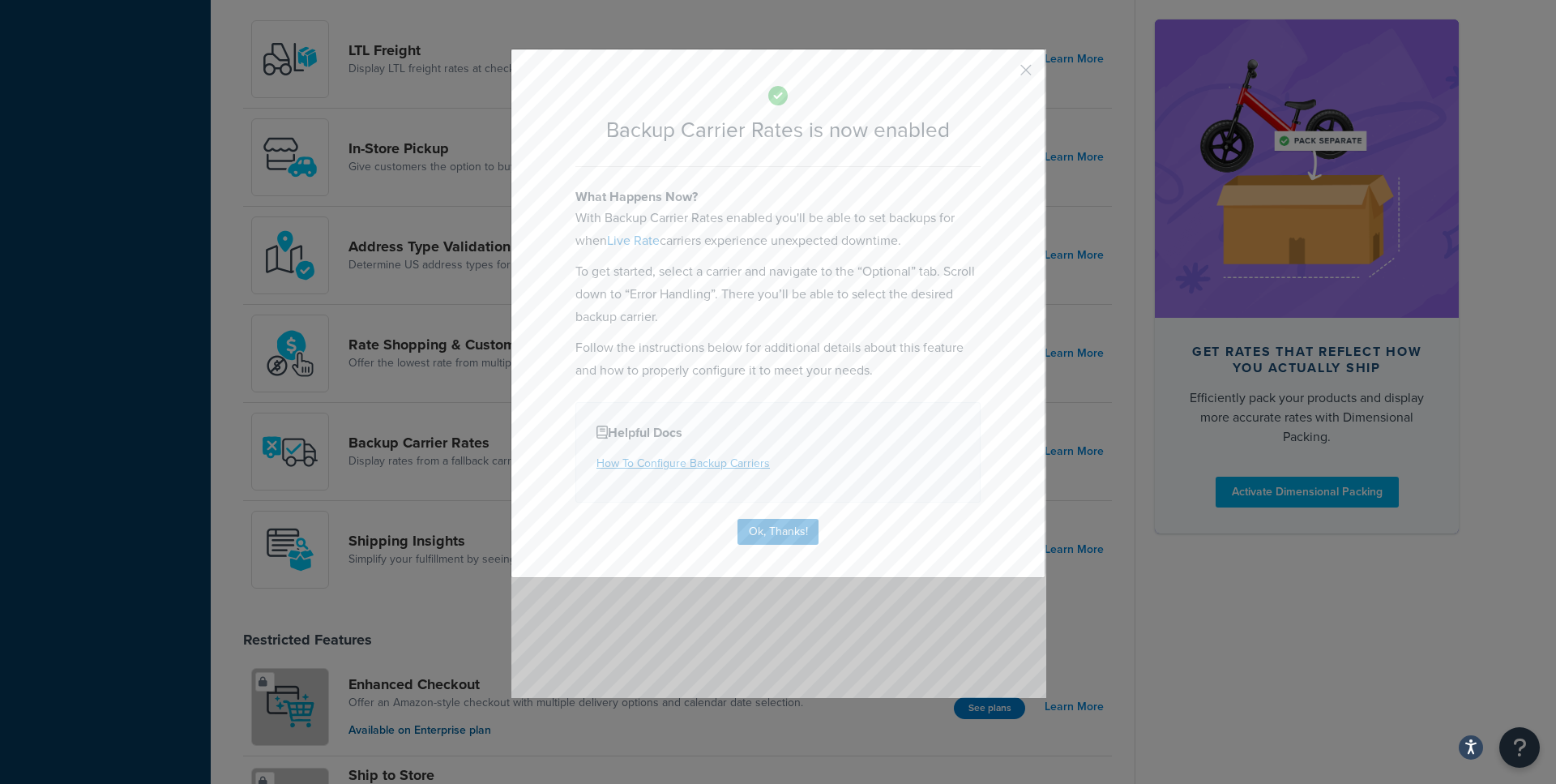
click at [1004, 74] on button "button" at bounding box center [1002, 75] width 4 height 4
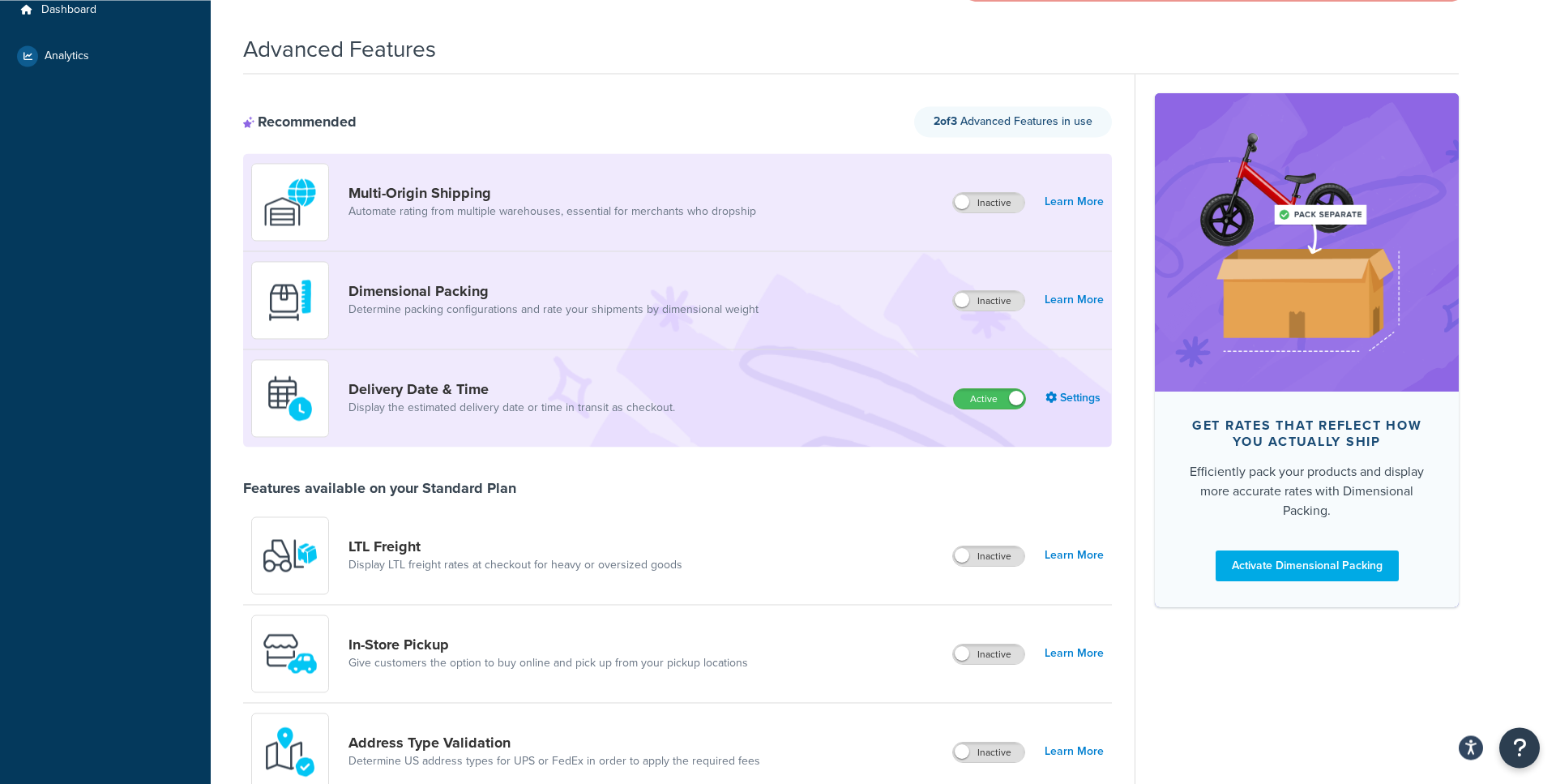
scroll to position [21, 0]
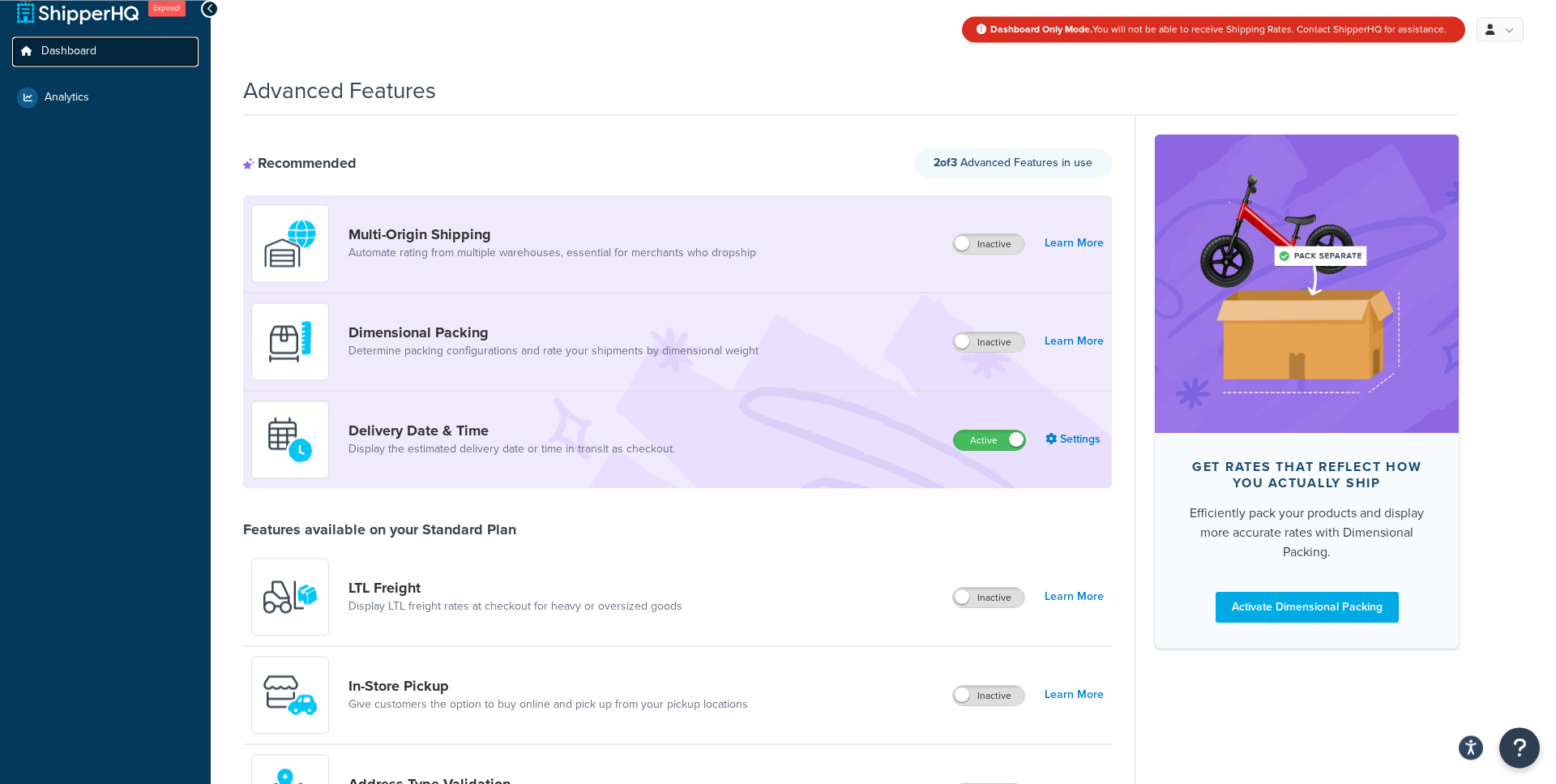
click at [87, 52] on span "Dashboard" at bounding box center [69, 51] width 55 height 14
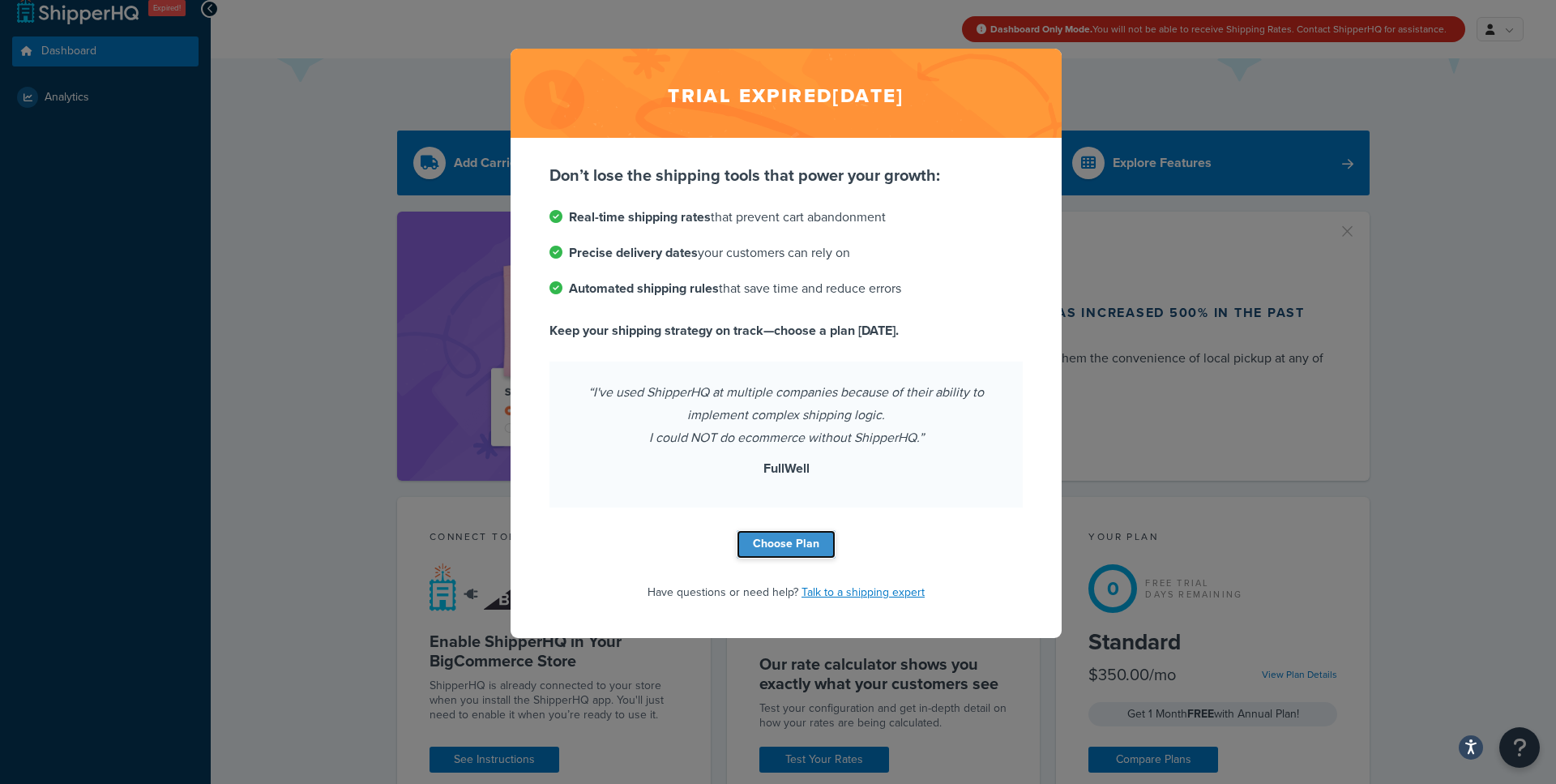
click at [815, 541] on link "Choose Plan" at bounding box center [786, 544] width 99 height 28
